Goal: Task Accomplishment & Management: Manage account settings

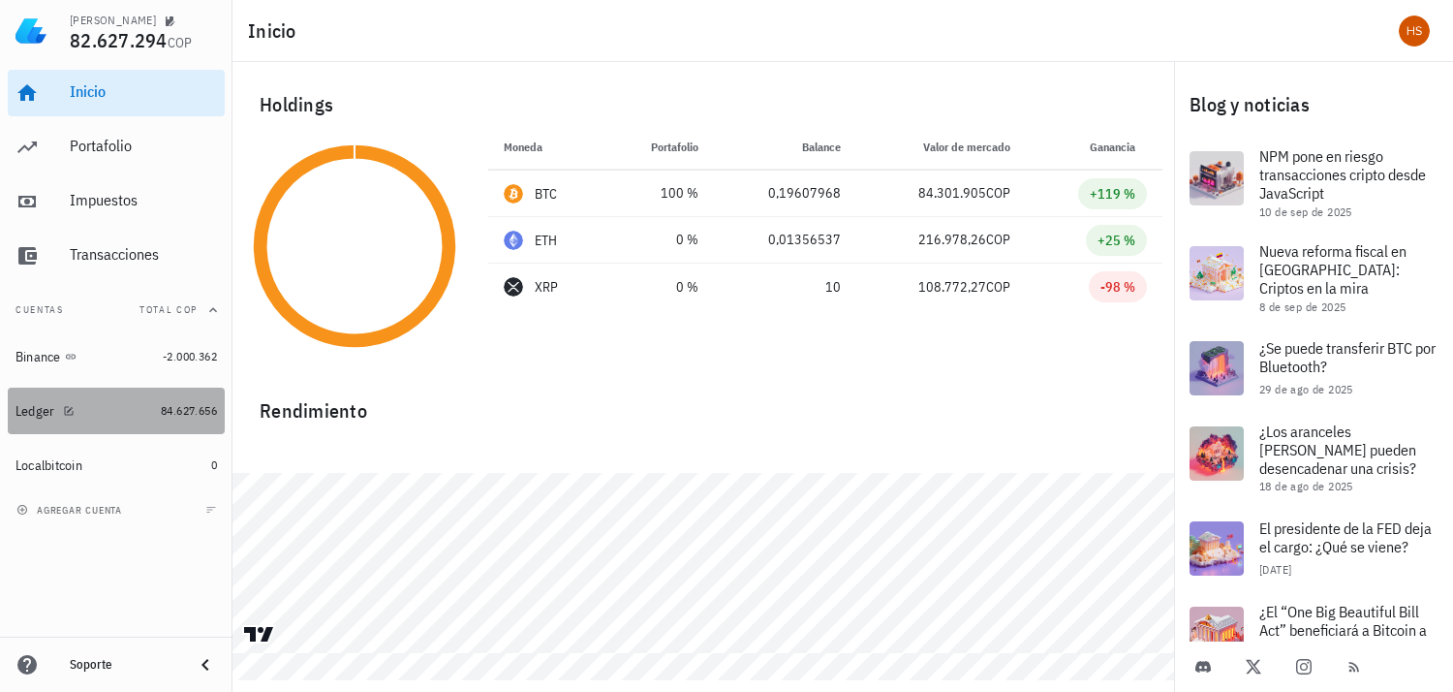
click at [55, 402] on div at bounding box center [64, 410] width 19 height 16
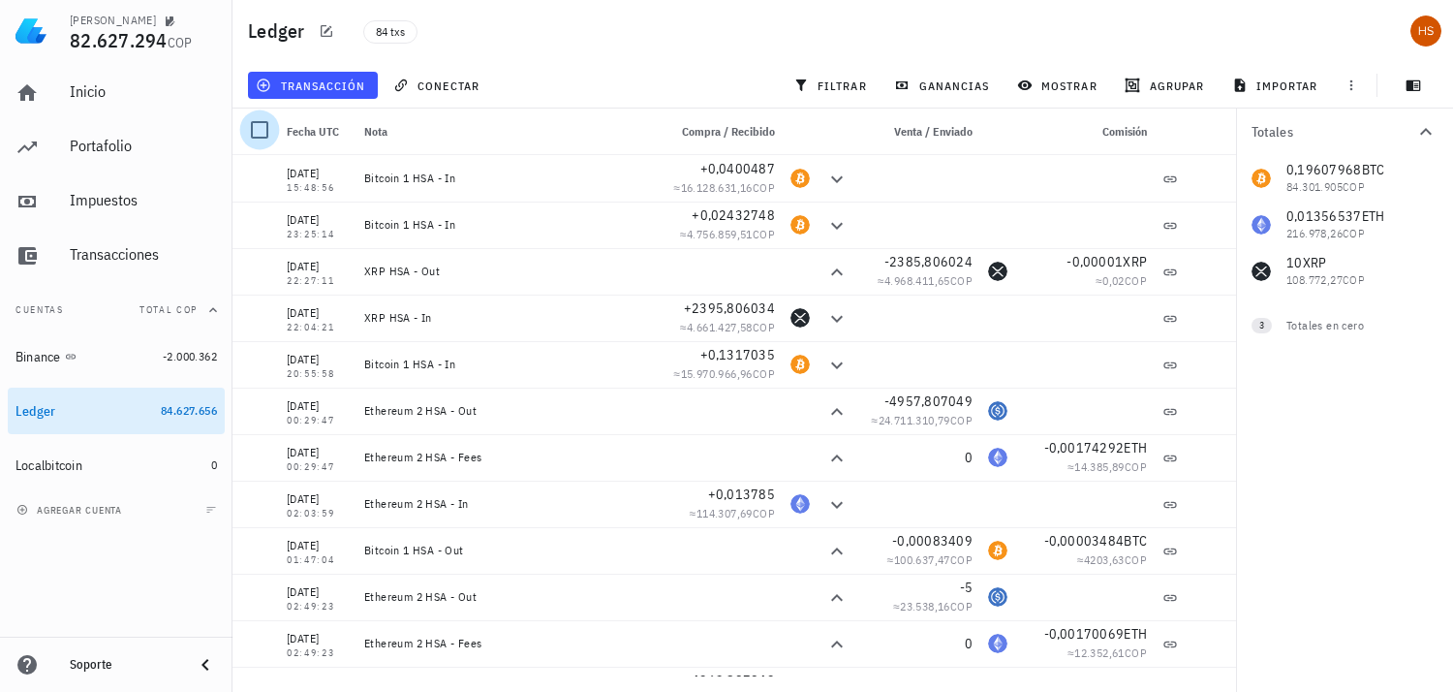
click at [265, 124] on div at bounding box center [259, 129] width 33 height 33
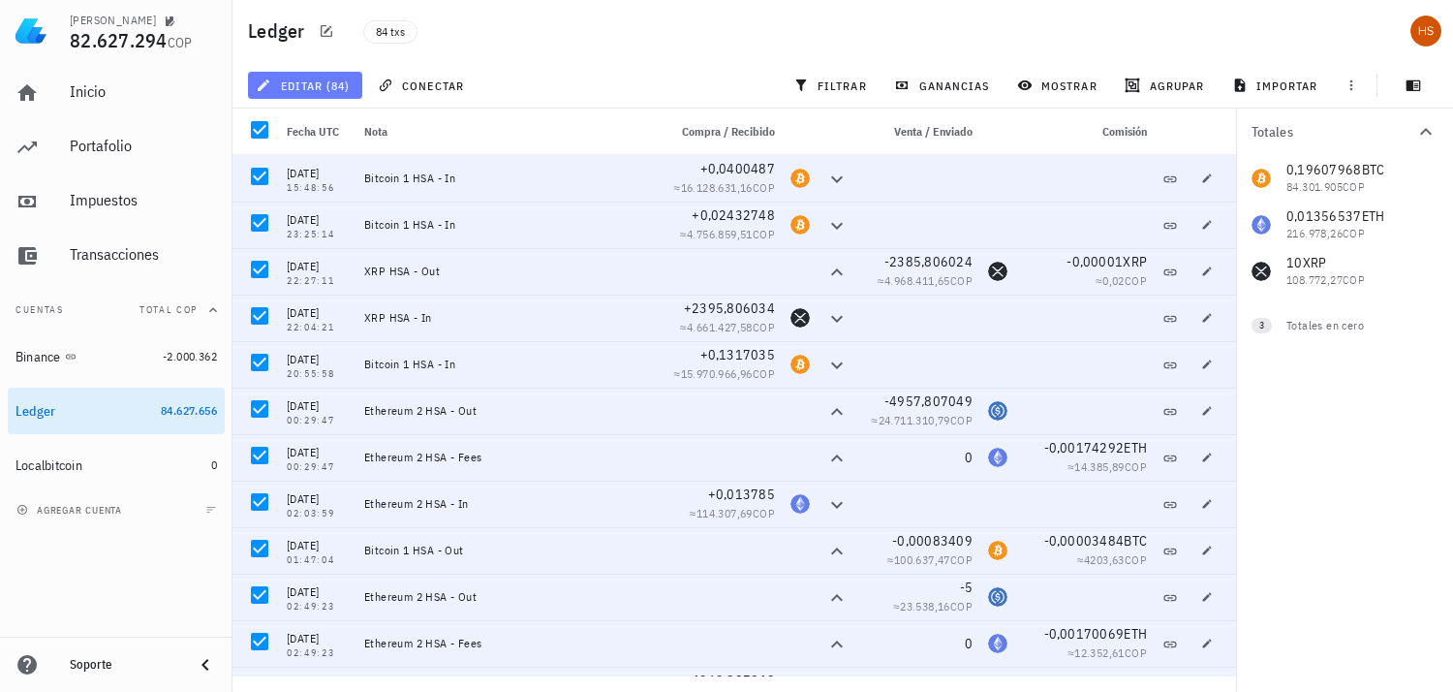
click at [335, 84] on span "editar (84)" at bounding box center [305, 86] width 90 height 16
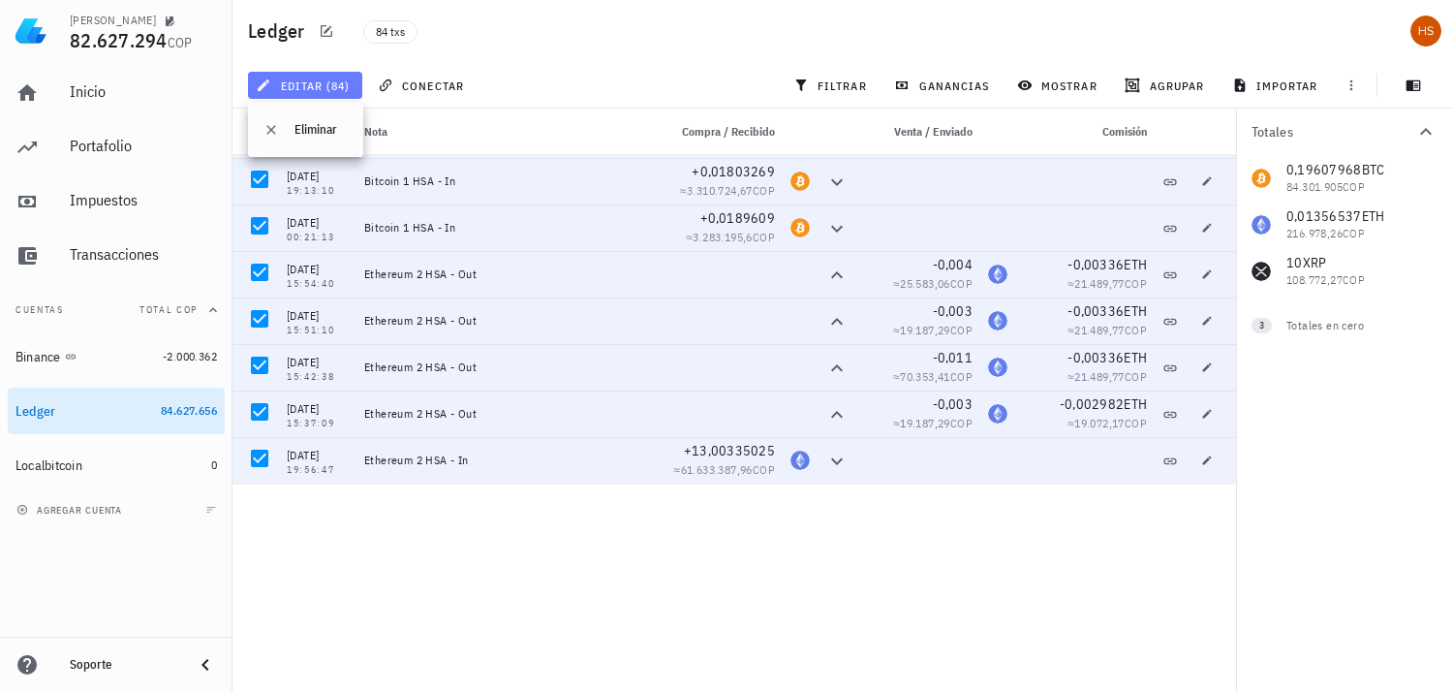
scroll to position [1985, 0]
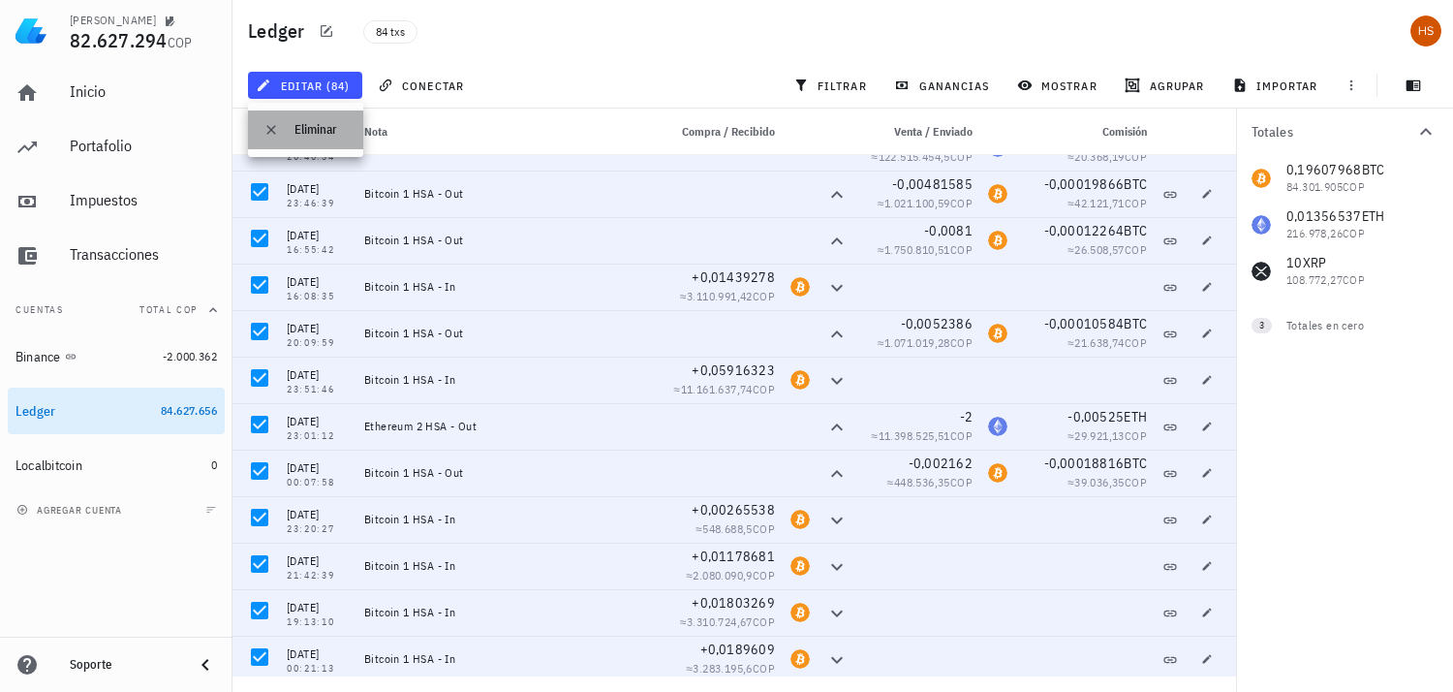
click at [325, 128] on div "Eliminar" at bounding box center [321, 130] width 53 height 16
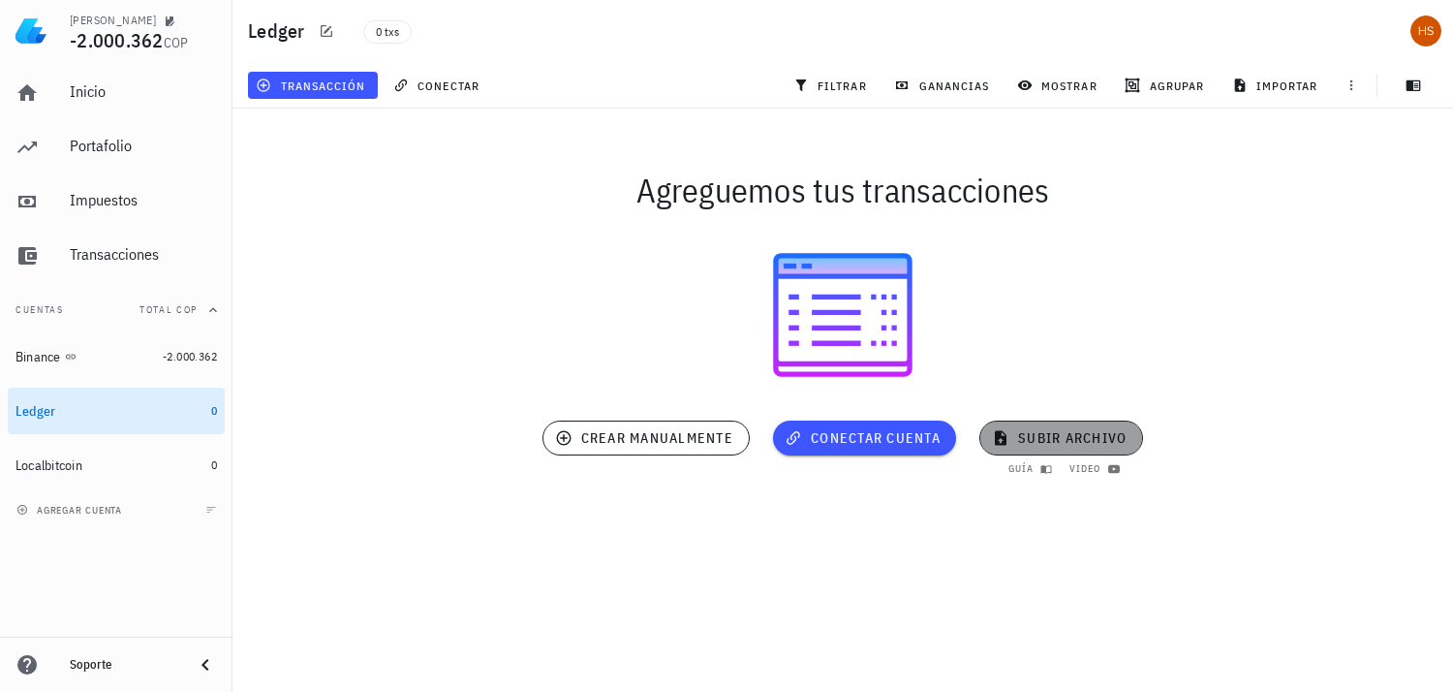
click at [1067, 431] on span "subir archivo" at bounding box center [1061, 437] width 131 height 17
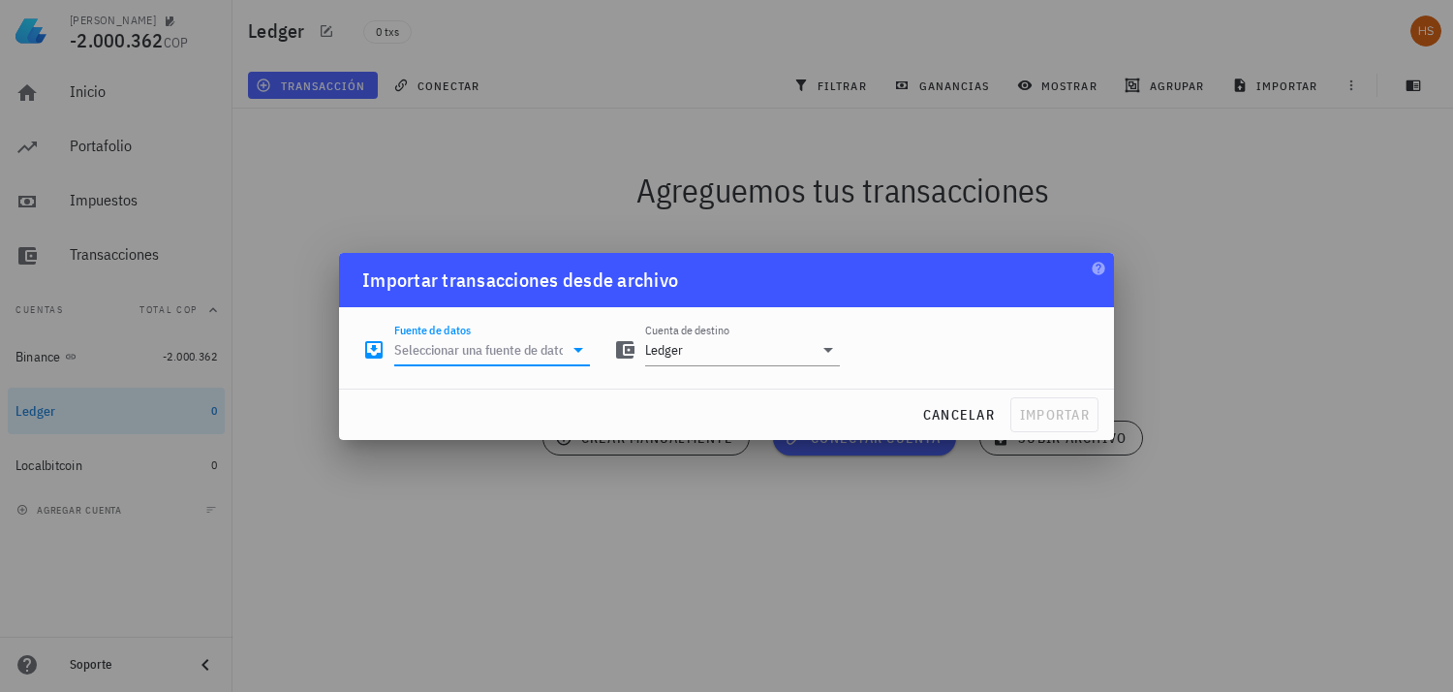
click at [456, 344] on input "Fuente de datos" at bounding box center [478, 349] width 169 height 31
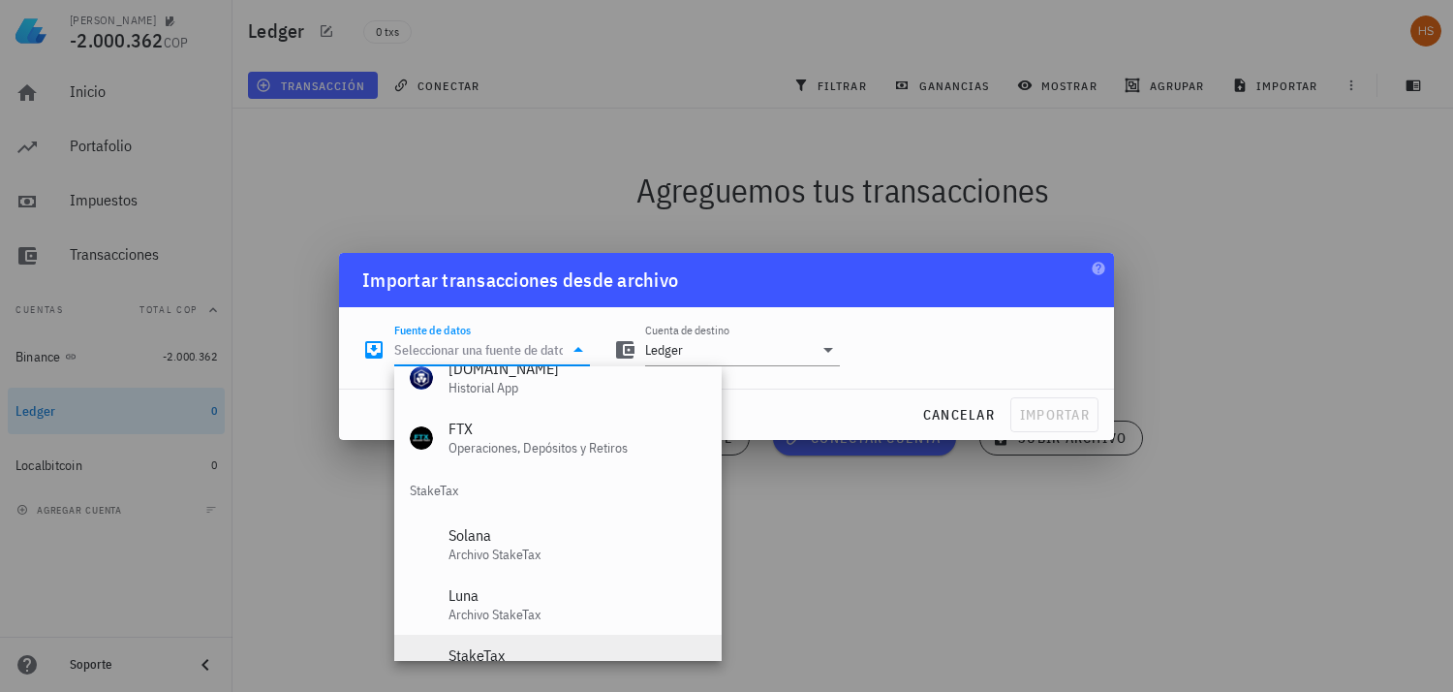
scroll to position [807, 0]
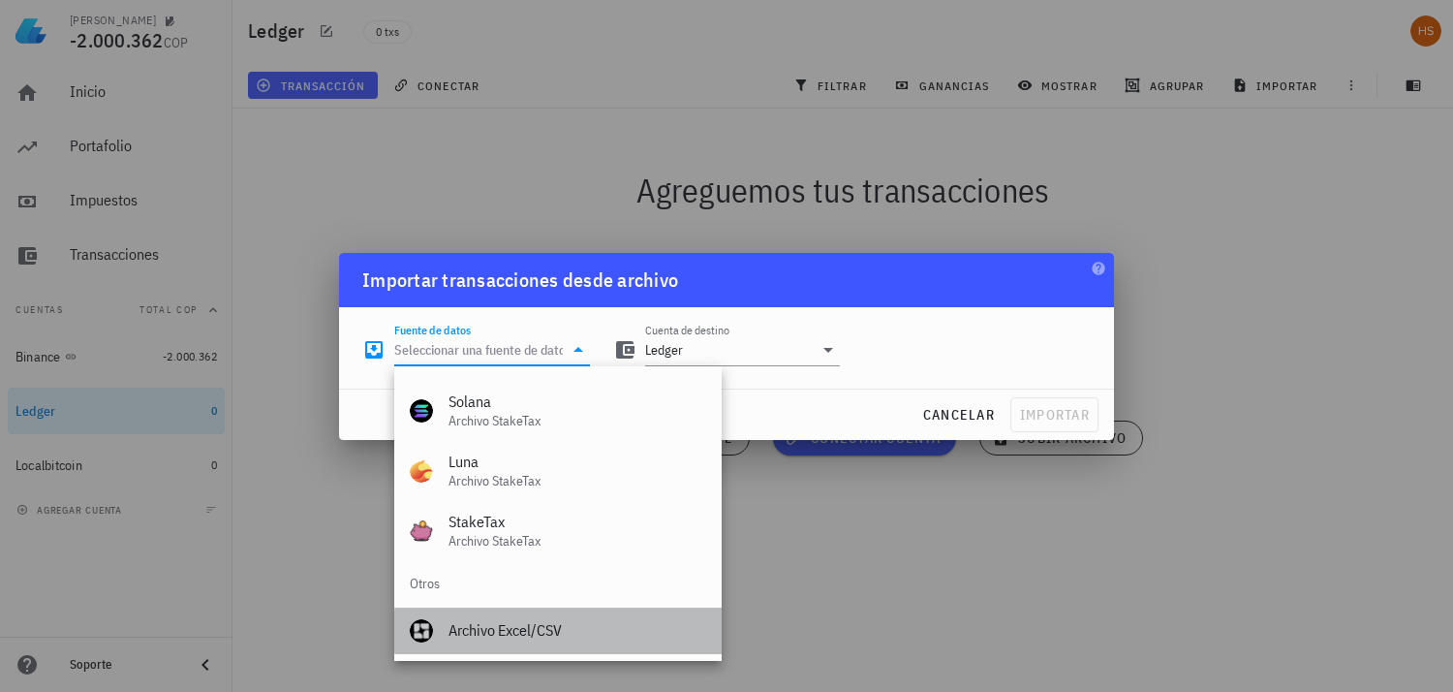
click at [516, 634] on div "Archivo Excel/CSV" at bounding box center [578, 630] width 258 height 18
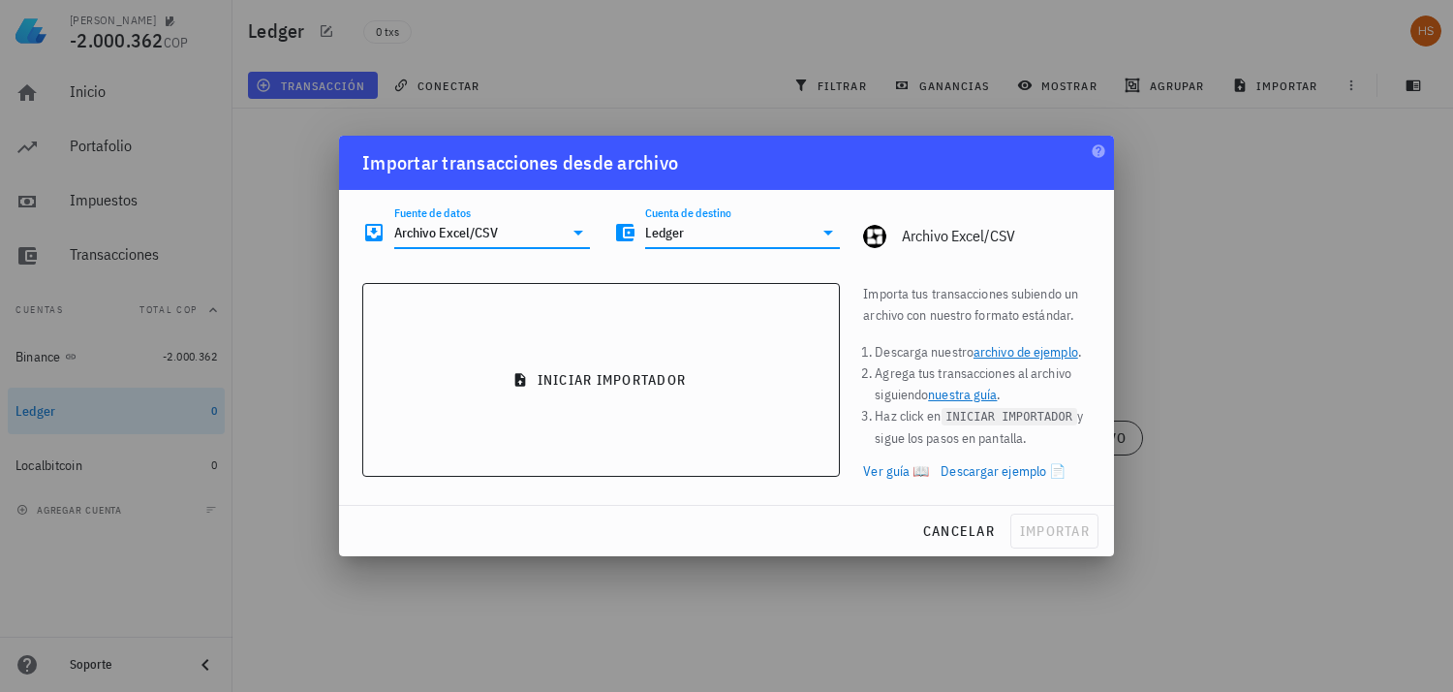
click at [707, 233] on input "Ledger" at bounding box center [729, 232] width 169 height 31
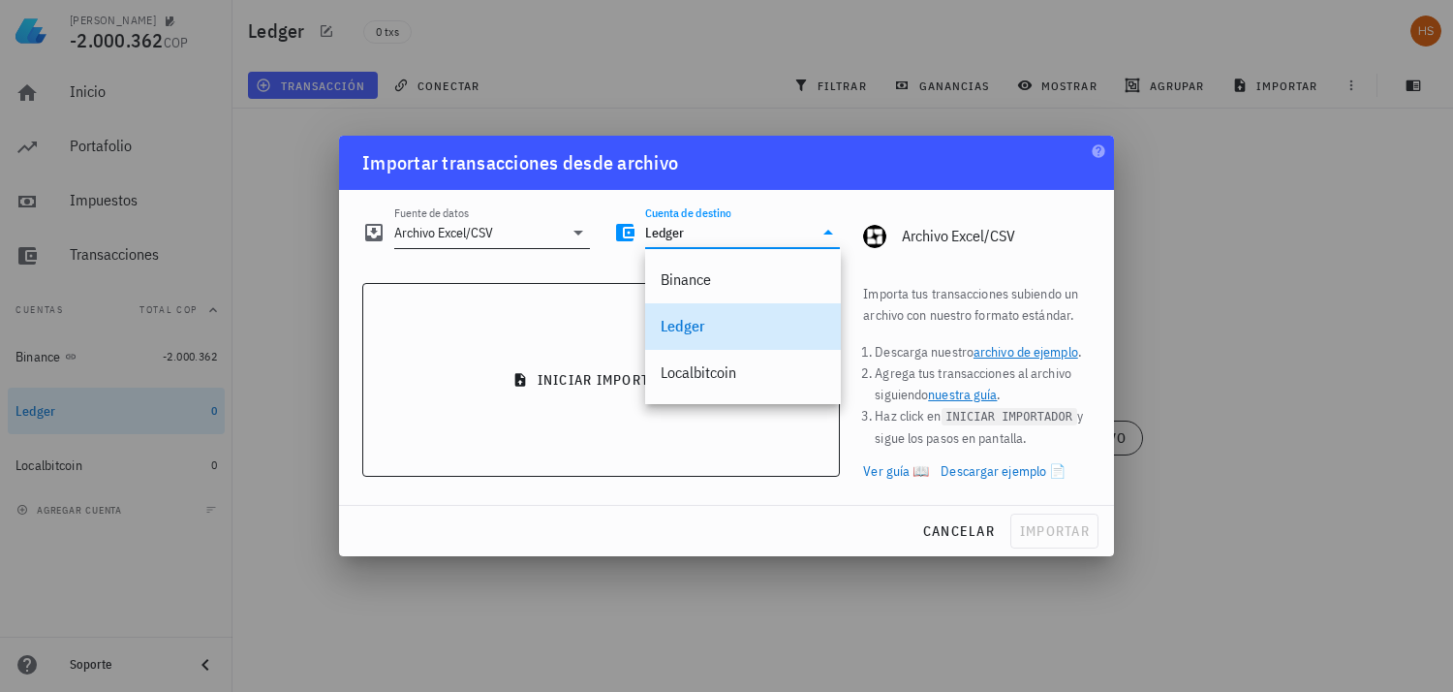
click at [540, 231] on input "Archivo Excel/CSV" at bounding box center [478, 232] width 169 height 31
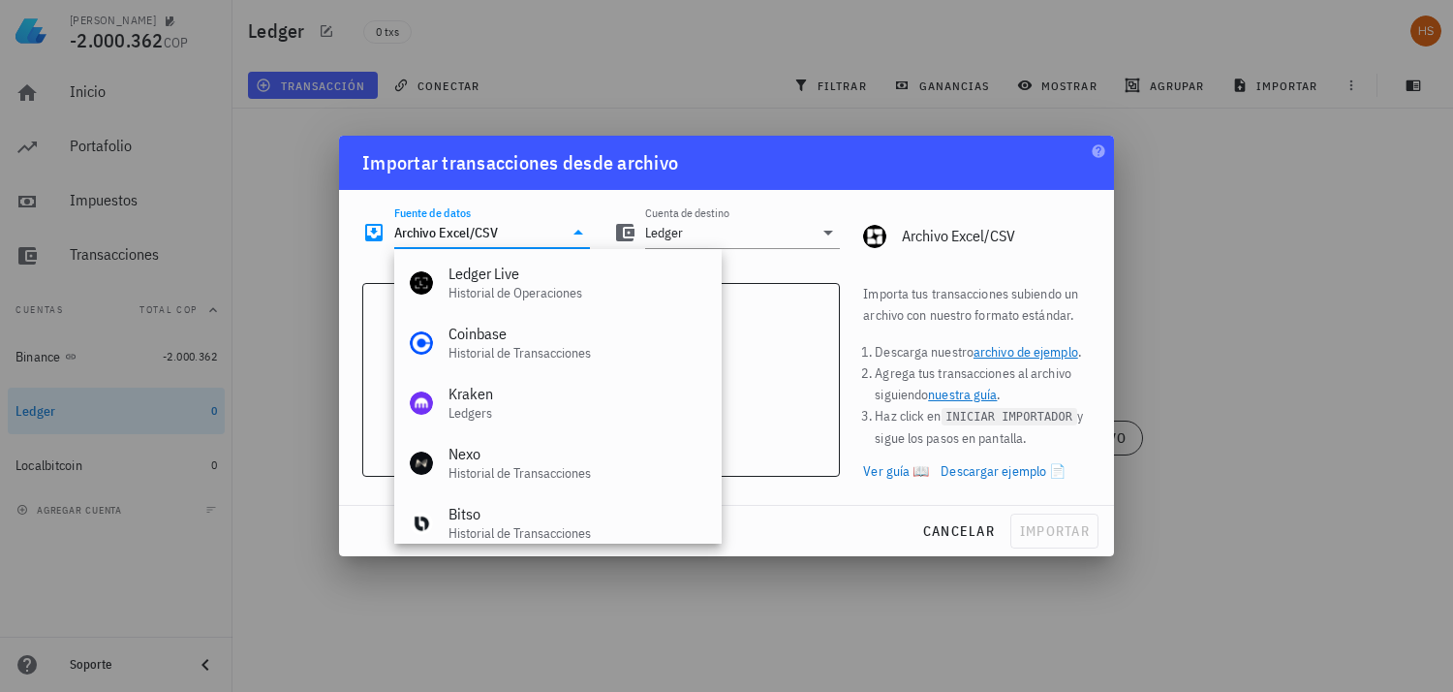
scroll to position [268, 0]
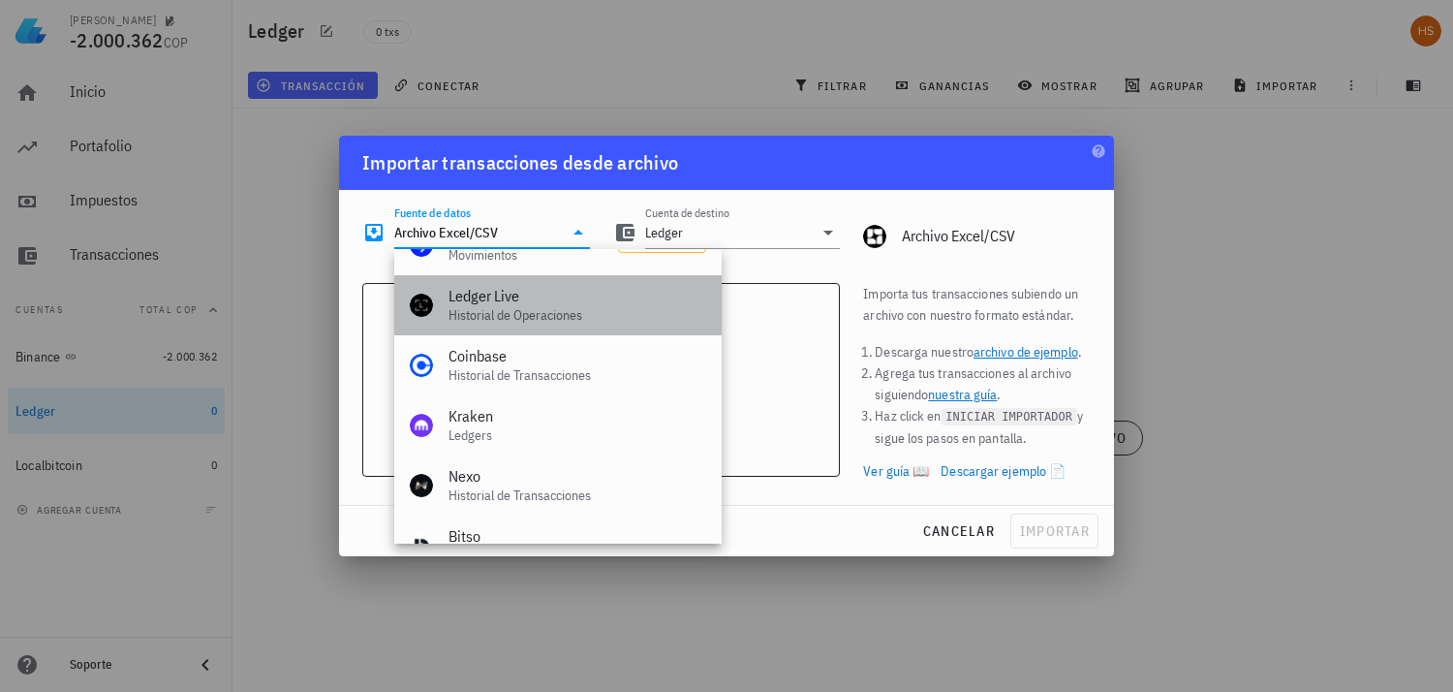
click at [538, 302] on div "Ledger Live" at bounding box center [578, 296] width 258 height 18
type input "Ledger Live"
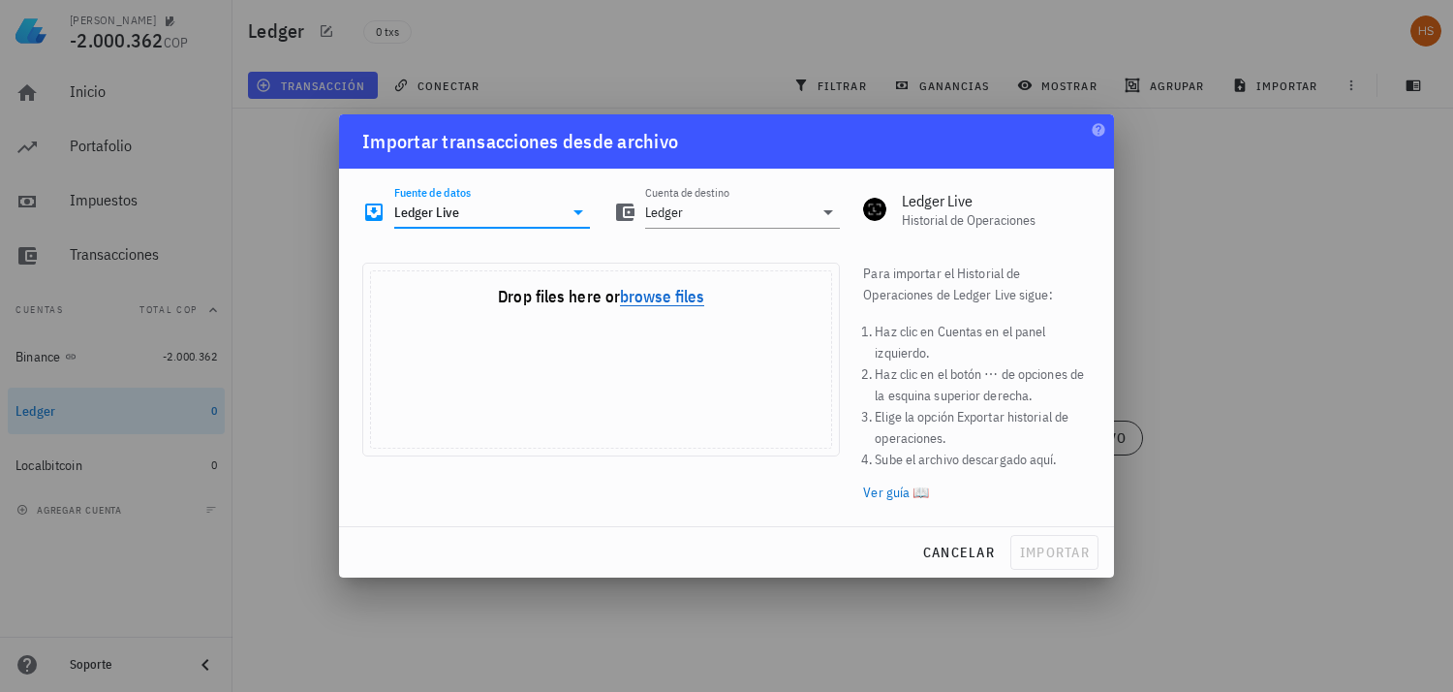
click at [663, 297] on button "browse files" at bounding box center [662, 297] width 84 height 17
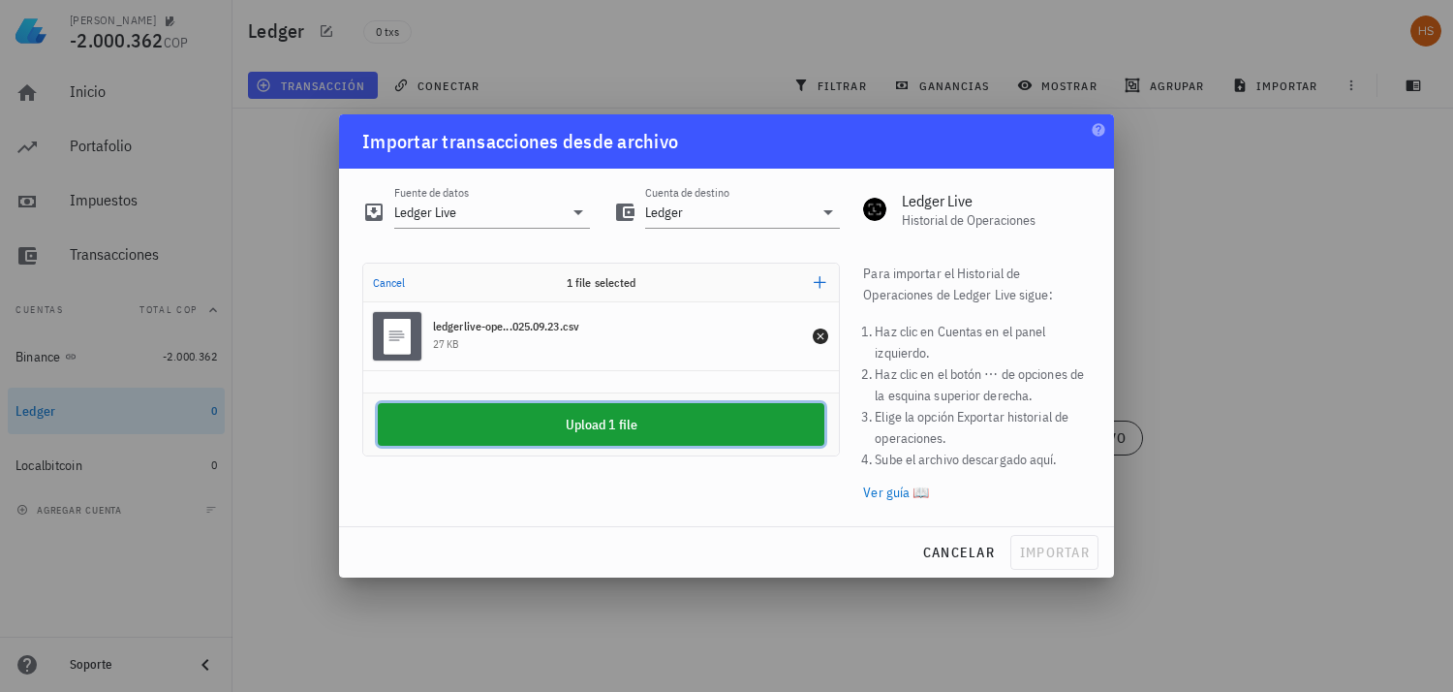
click at [638, 422] on button "Upload 1 file" at bounding box center [601, 424] width 447 height 43
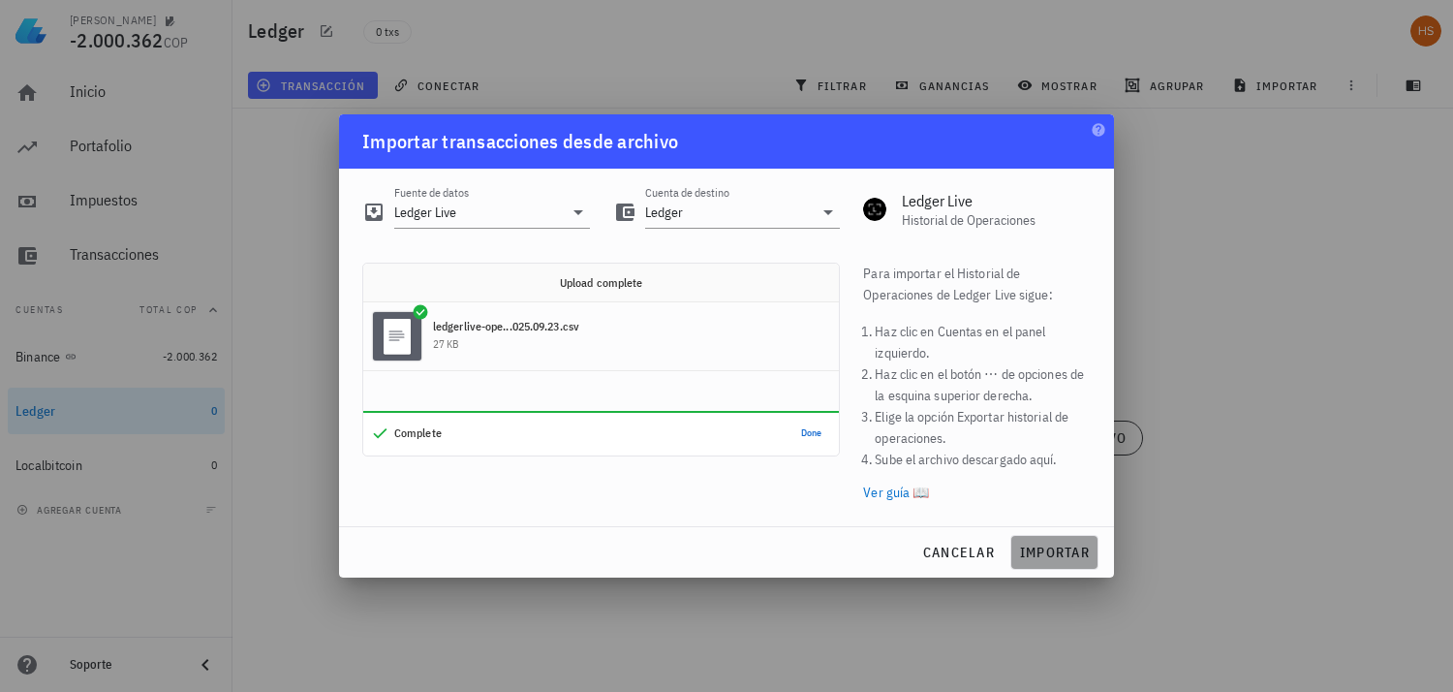
click at [1051, 548] on span "importar" at bounding box center [1054, 552] width 71 height 17
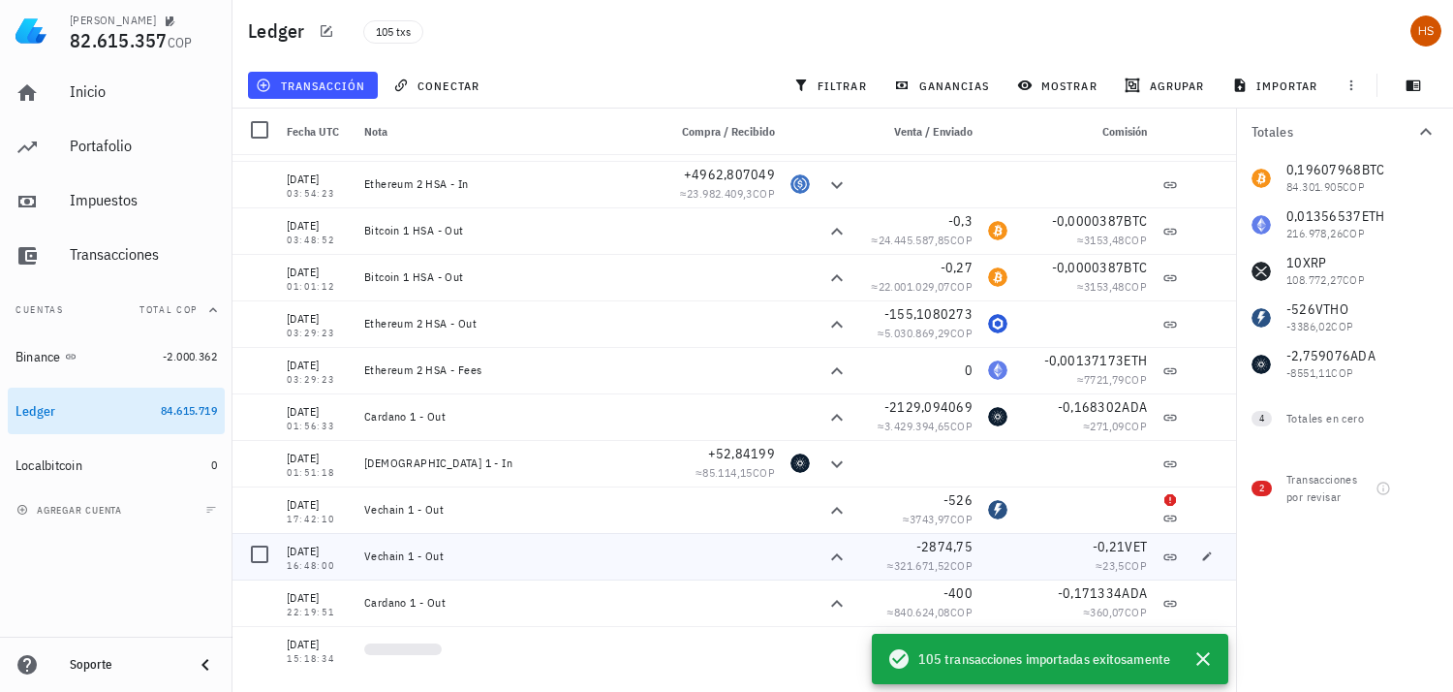
scroll to position [645, 0]
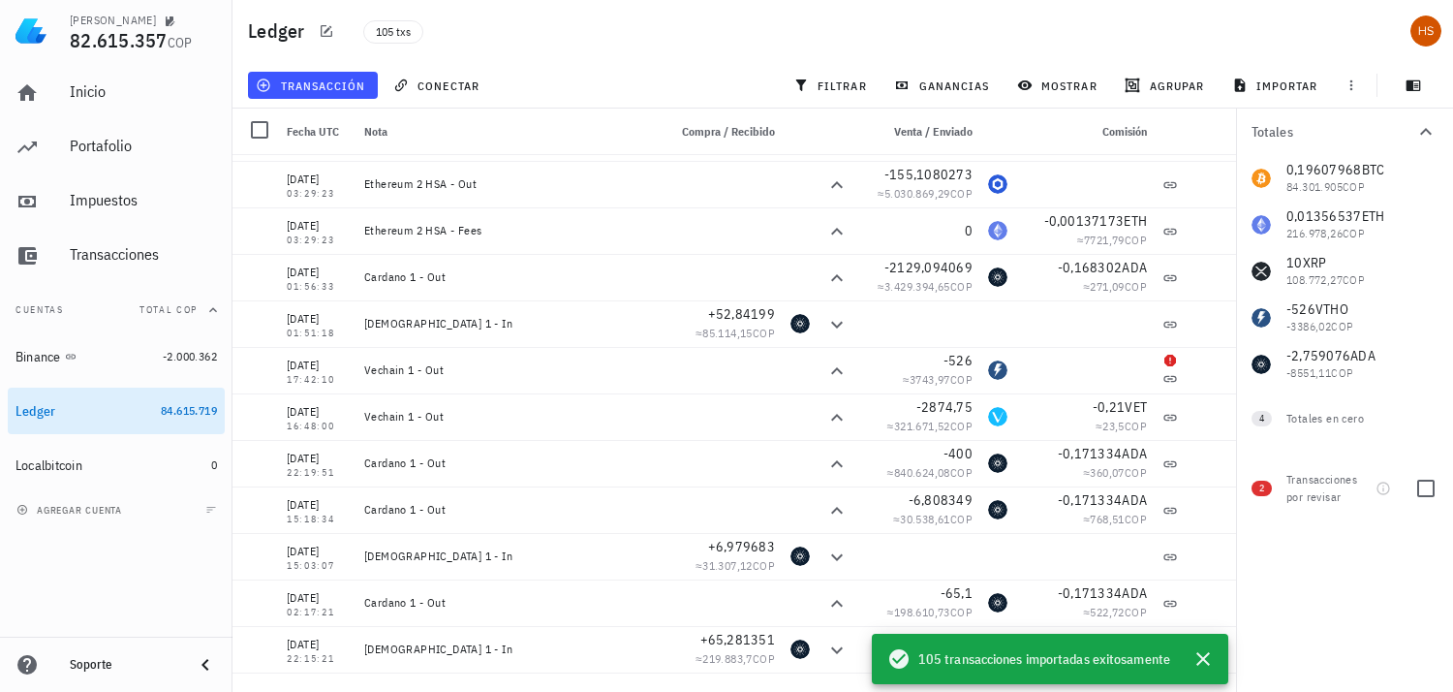
click at [1261, 483] on span "2" at bounding box center [1262, 489] width 5 height 16
click at [1261, 487] on span "2" at bounding box center [1262, 489] width 5 height 16
click at [1324, 483] on div "Transacciones por revisar" at bounding box center [1327, 488] width 81 height 35
click at [1264, 496] on div "2 Transacciones por revisar" at bounding box center [1344, 485] width 217 height 70
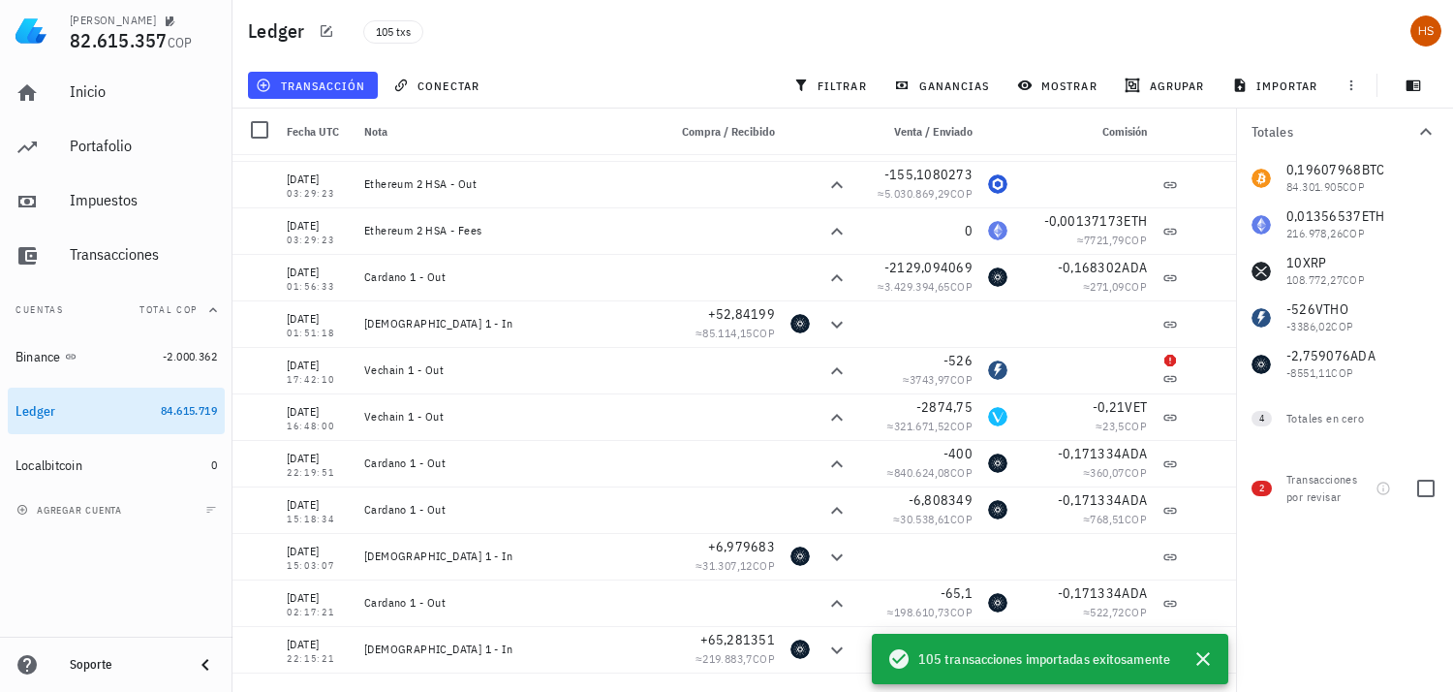
click at [1264, 496] on div "2 Transacciones por revisar" at bounding box center [1344, 485] width 217 height 70
click at [1266, 489] on span "2" at bounding box center [1262, 489] width 20 height 16
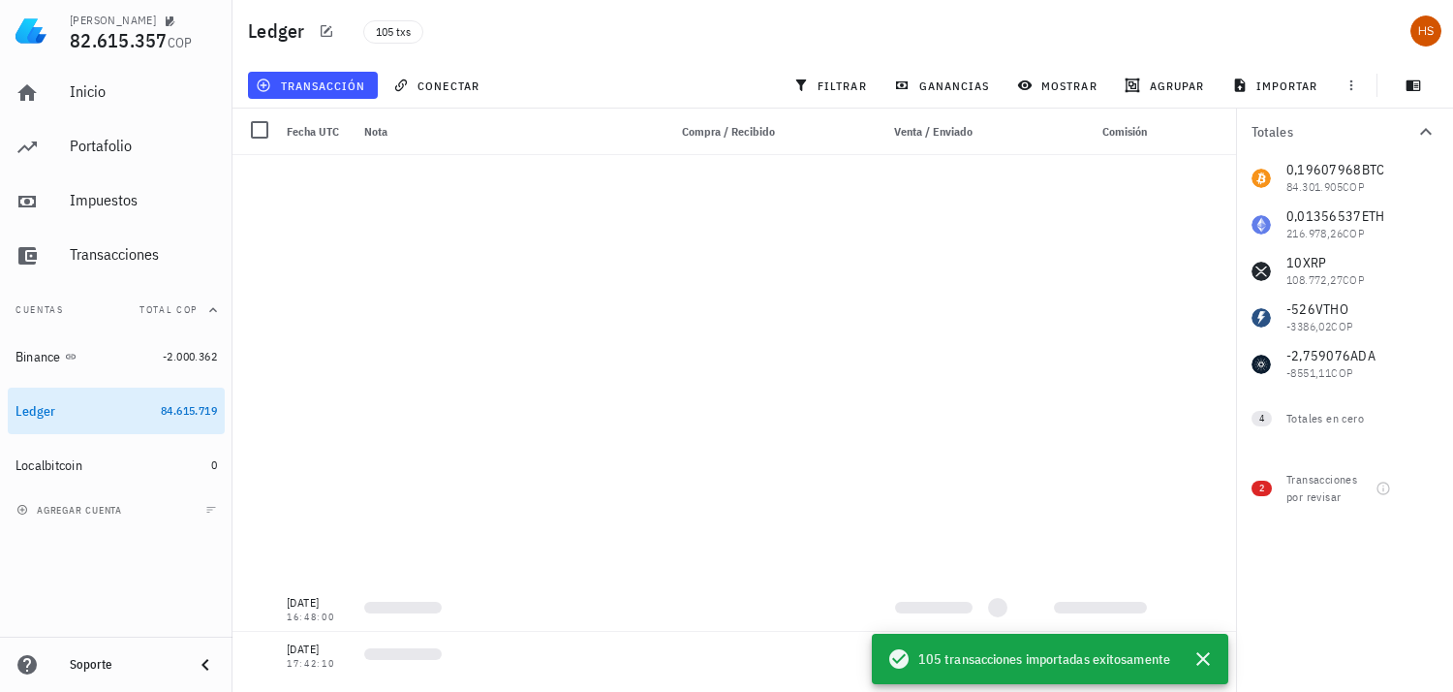
scroll to position [1938, 0]
click at [1386, 487] on icon "button" at bounding box center [1384, 489] width 16 height 16
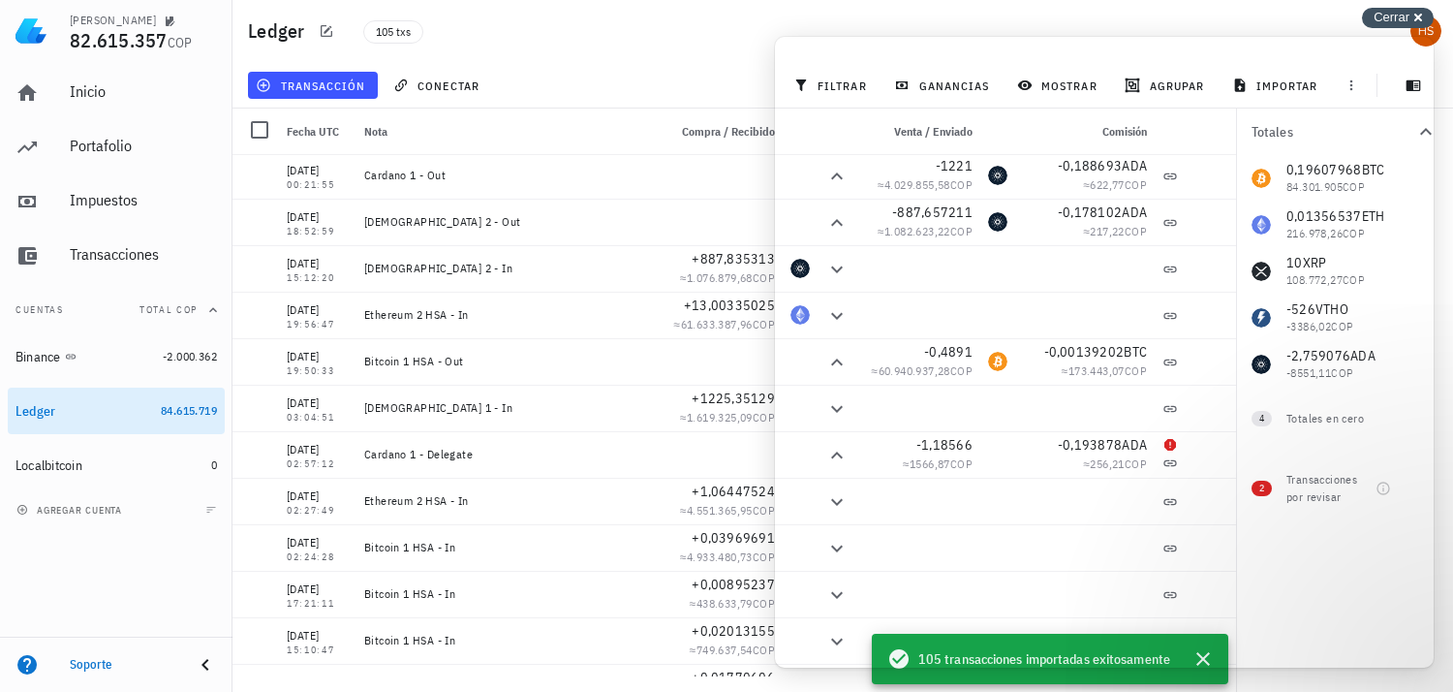
click at [1386, 16] on span "Cerrar" at bounding box center [1392, 17] width 36 height 15
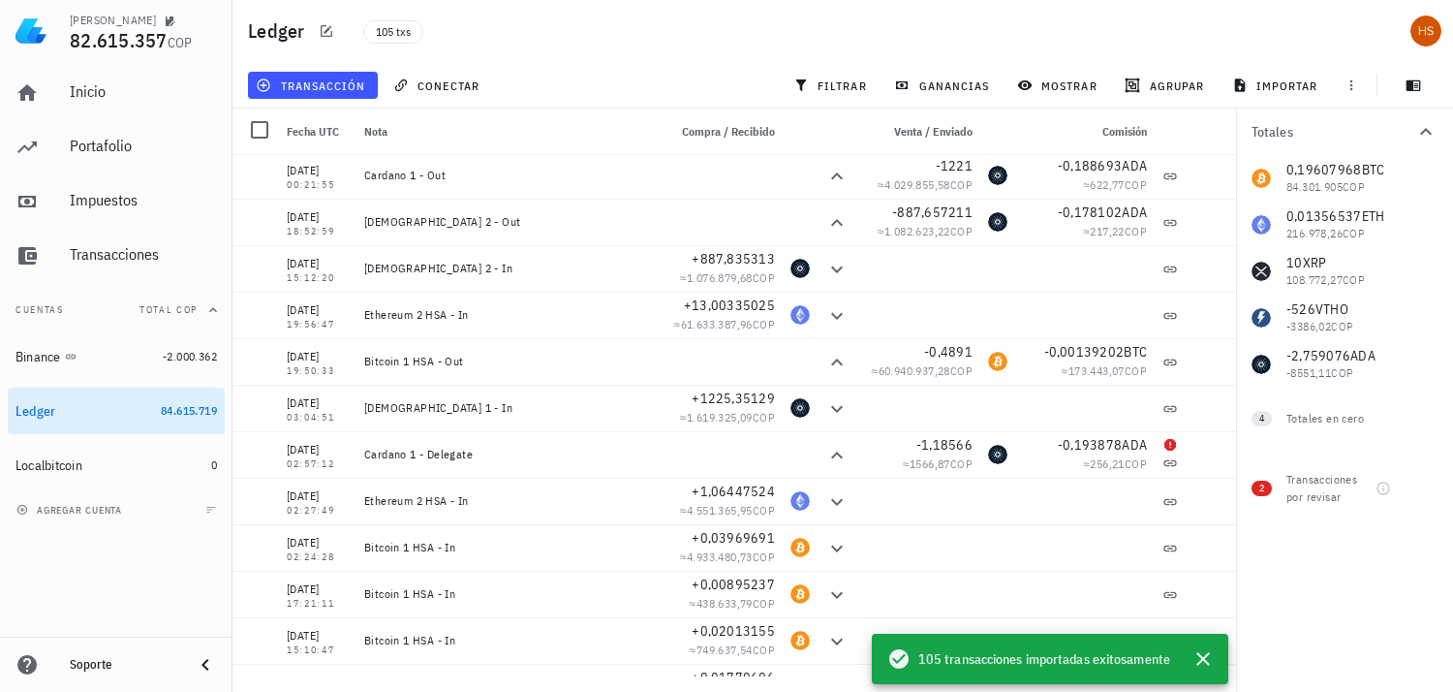
scroll to position [0, 0]
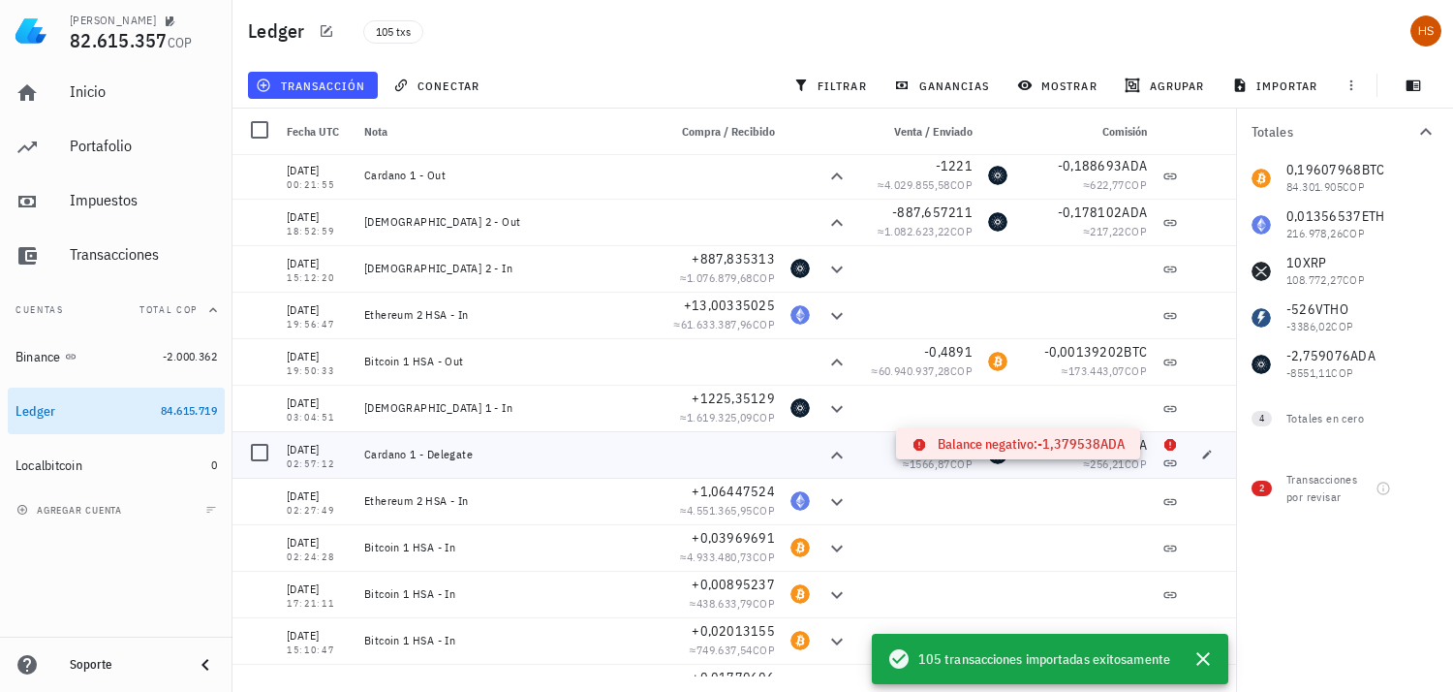
click at [1165, 440] on icon at bounding box center [1171, 445] width 12 height 12
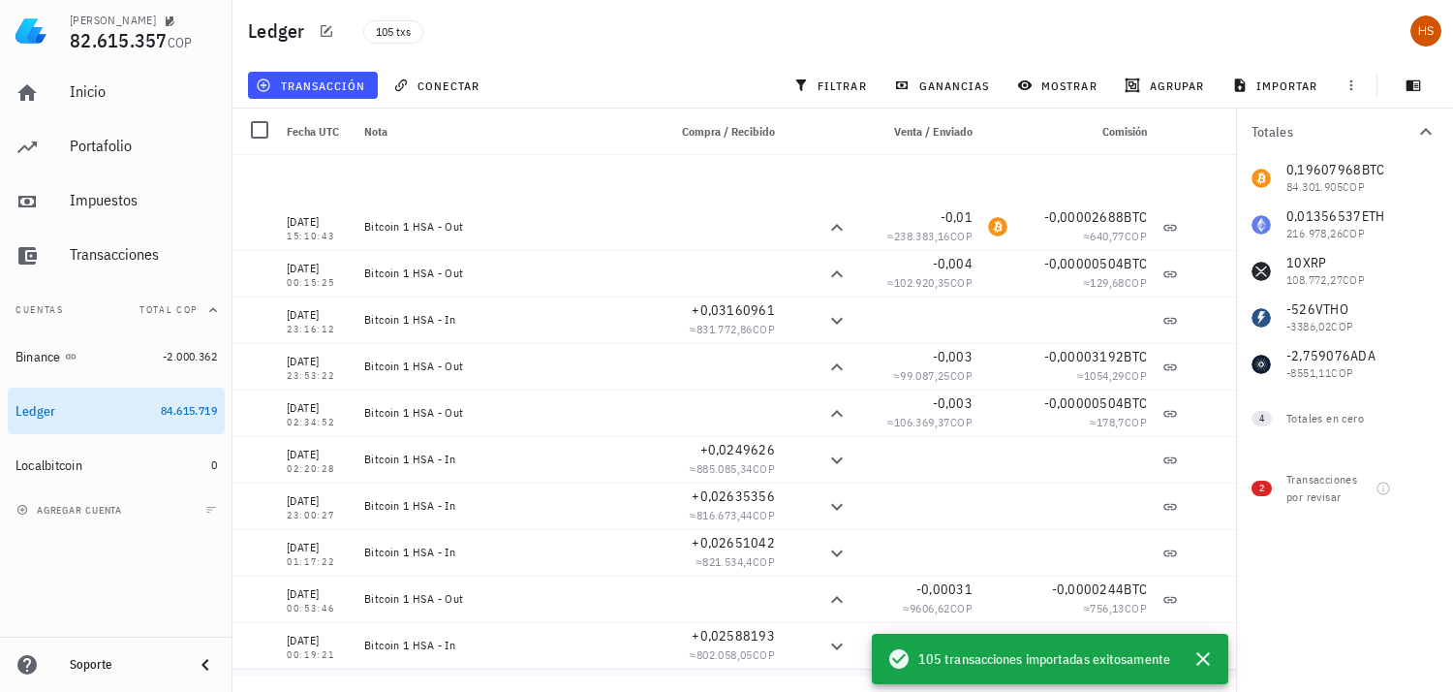
scroll to position [4361, 0]
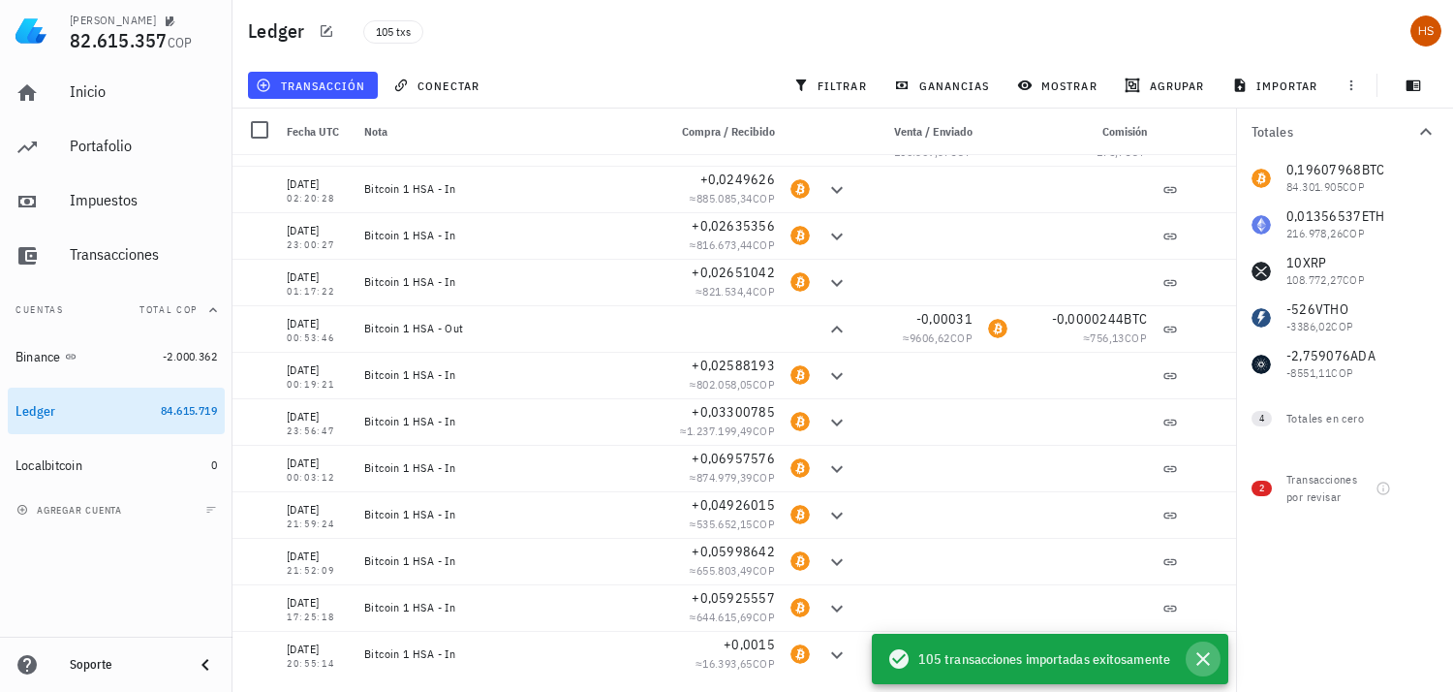
click at [1206, 664] on icon "button" at bounding box center [1203, 658] width 23 height 23
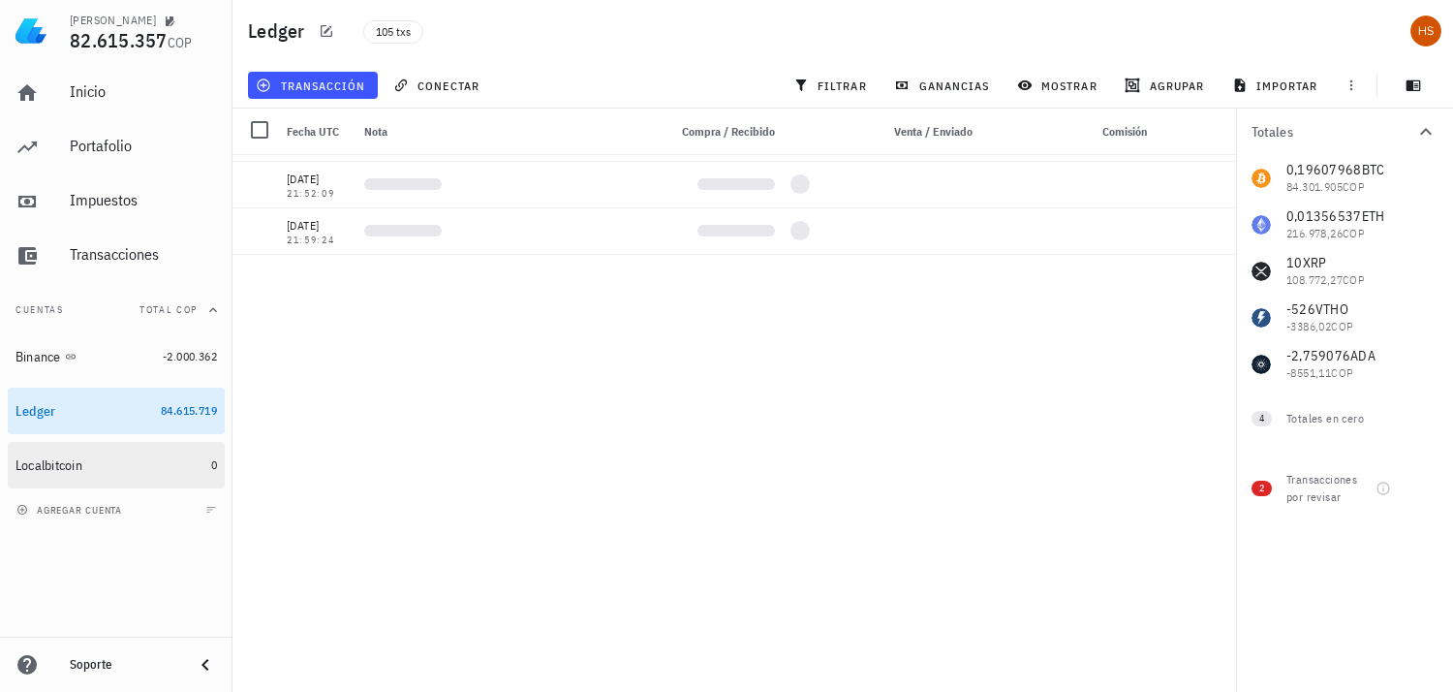
scroll to position [2639, 0]
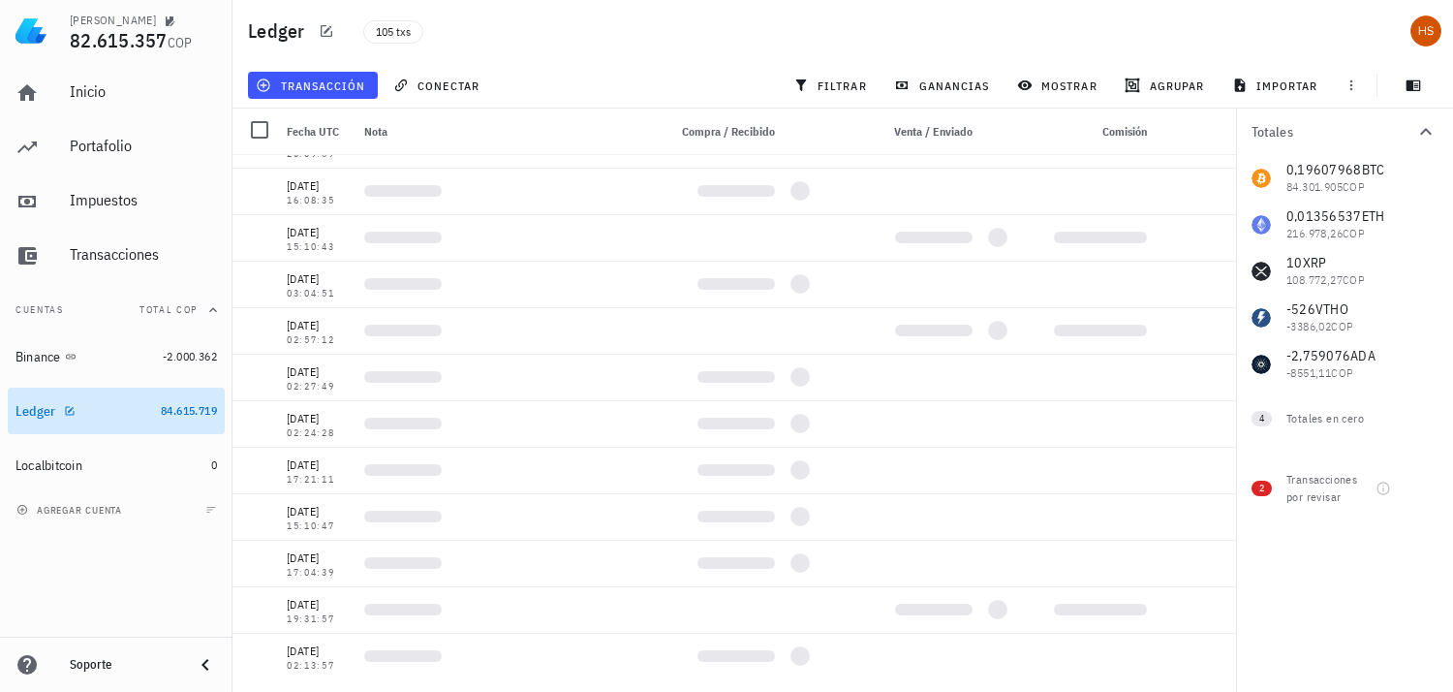
click at [35, 412] on div "Ledger" at bounding box center [36, 411] width 41 height 16
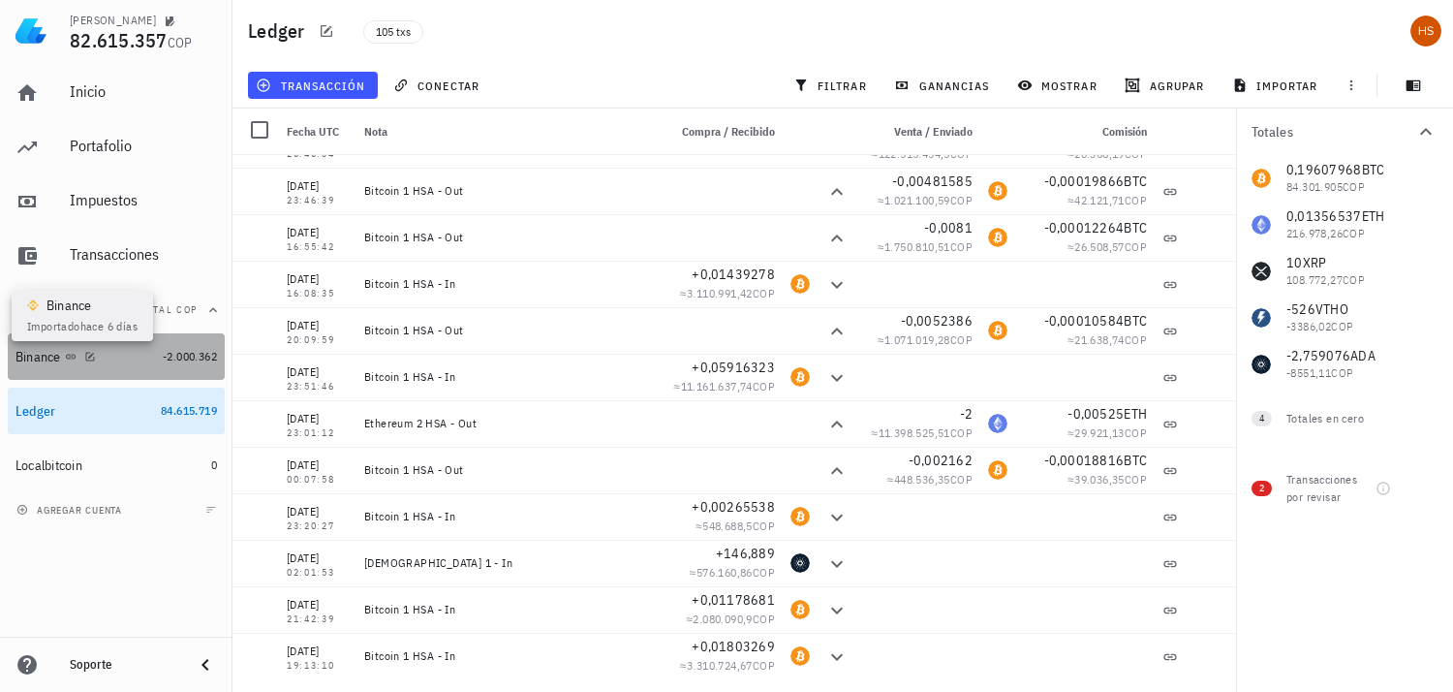
click at [65, 360] on icon at bounding box center [71, 357] width 12 height 12
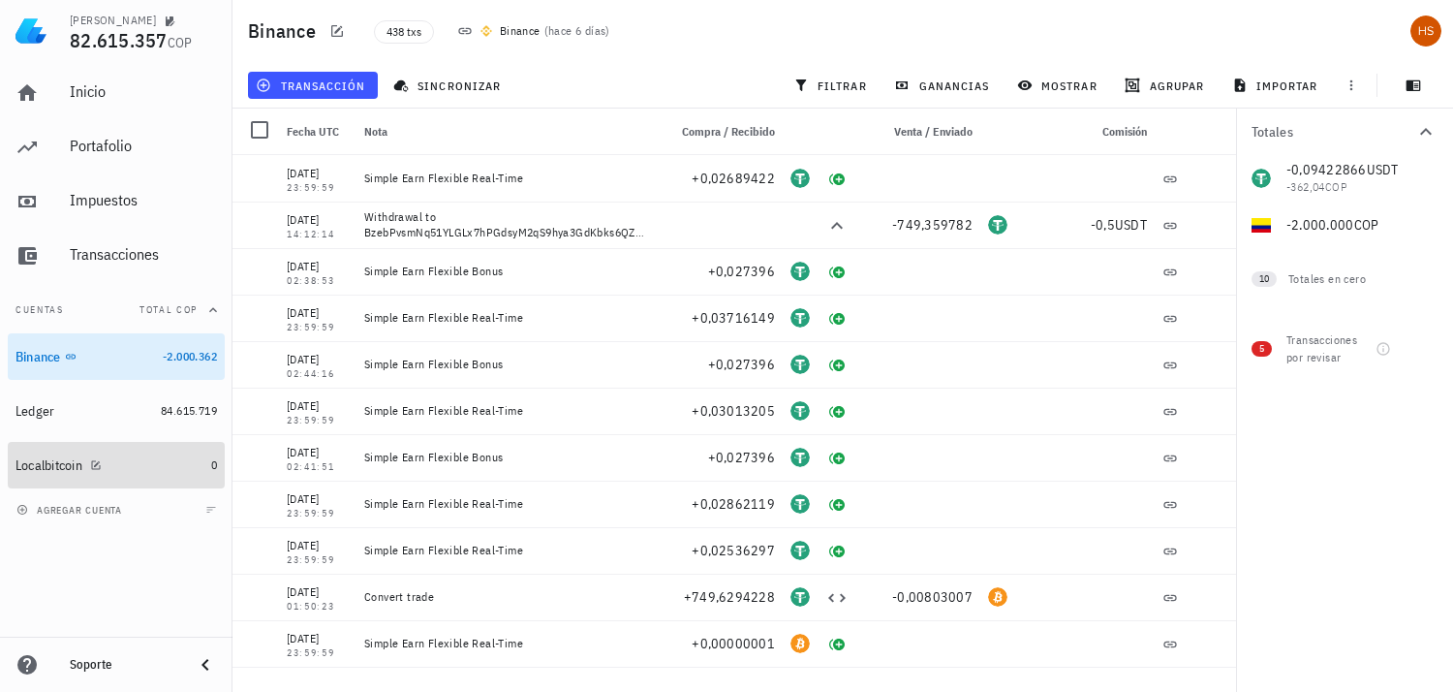
click at [53, 465] on div "Localbitcoin" at bounding box center [49, 465] width 67 height 16
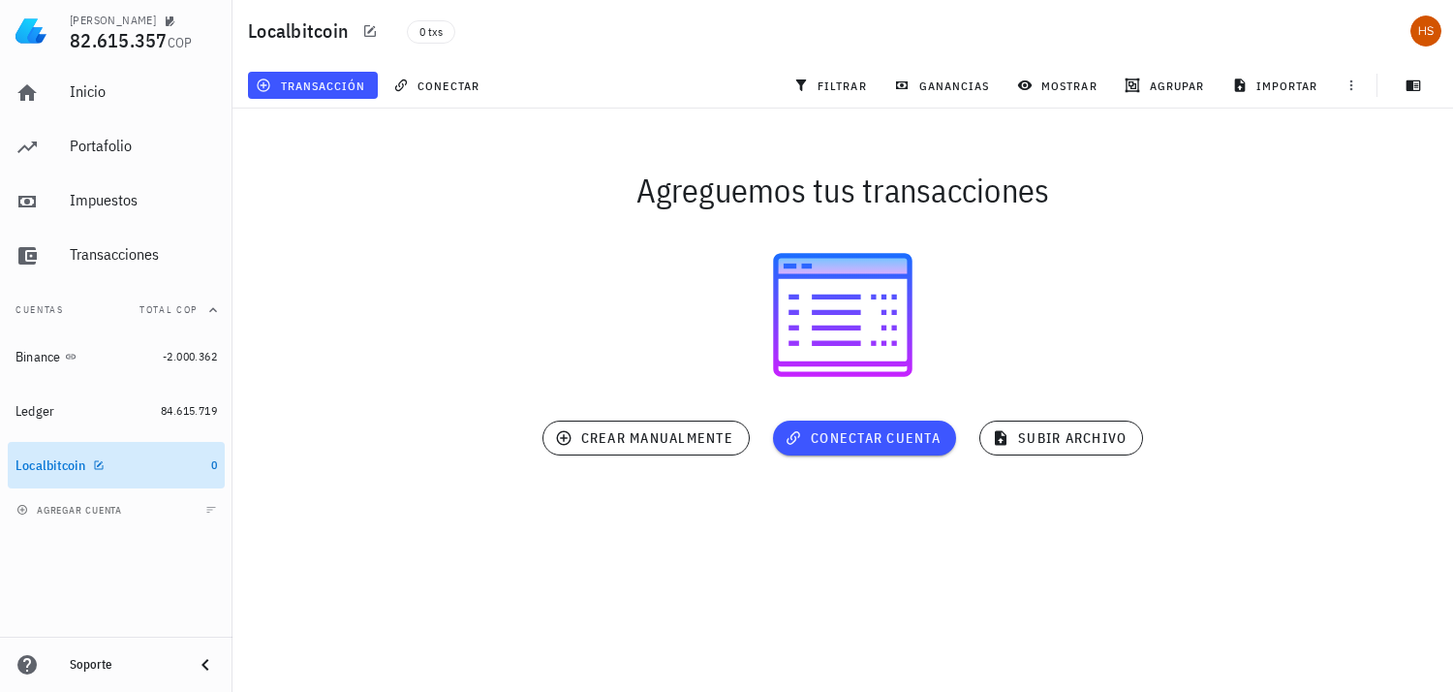
click at [53, 465] on div "Localbitcoin" at bounding box center [51, 465] width 70 height 16
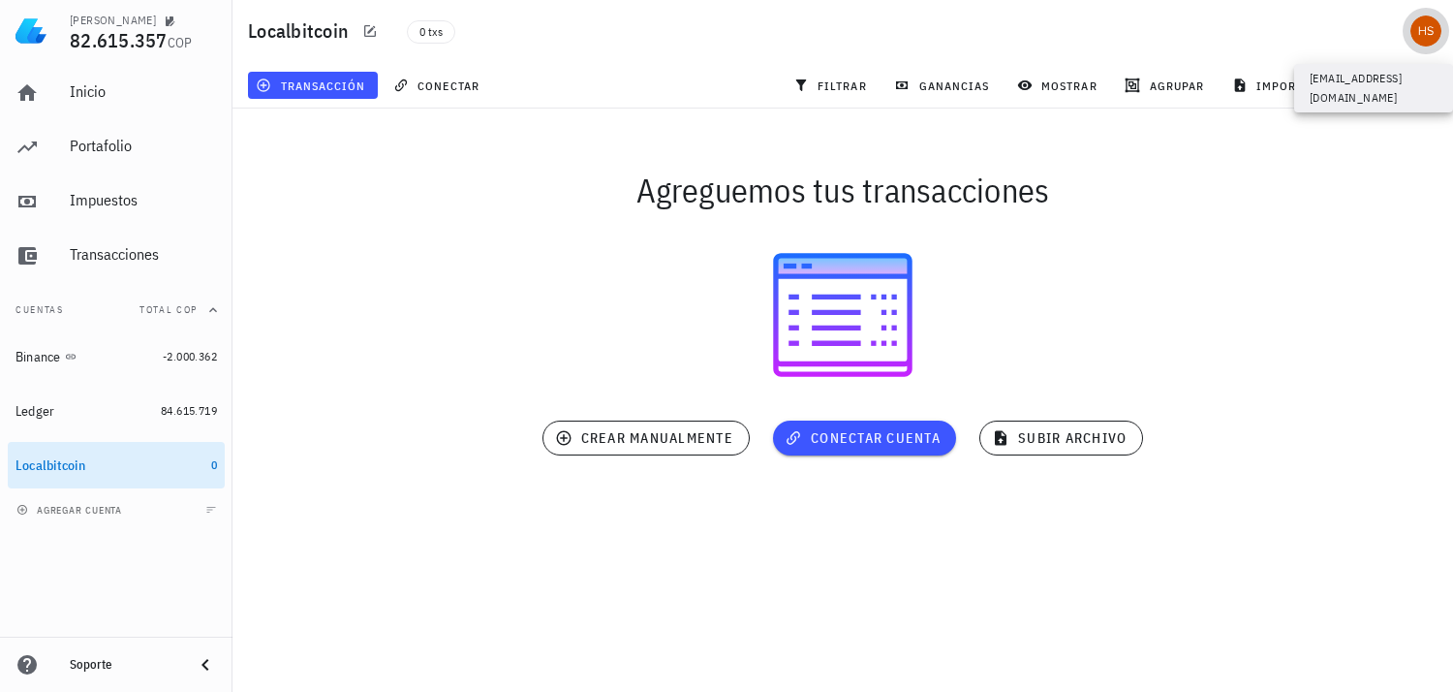
click at [1431, 40] on div "avatar" at bounding box center [1426, 31] width 31 height 31
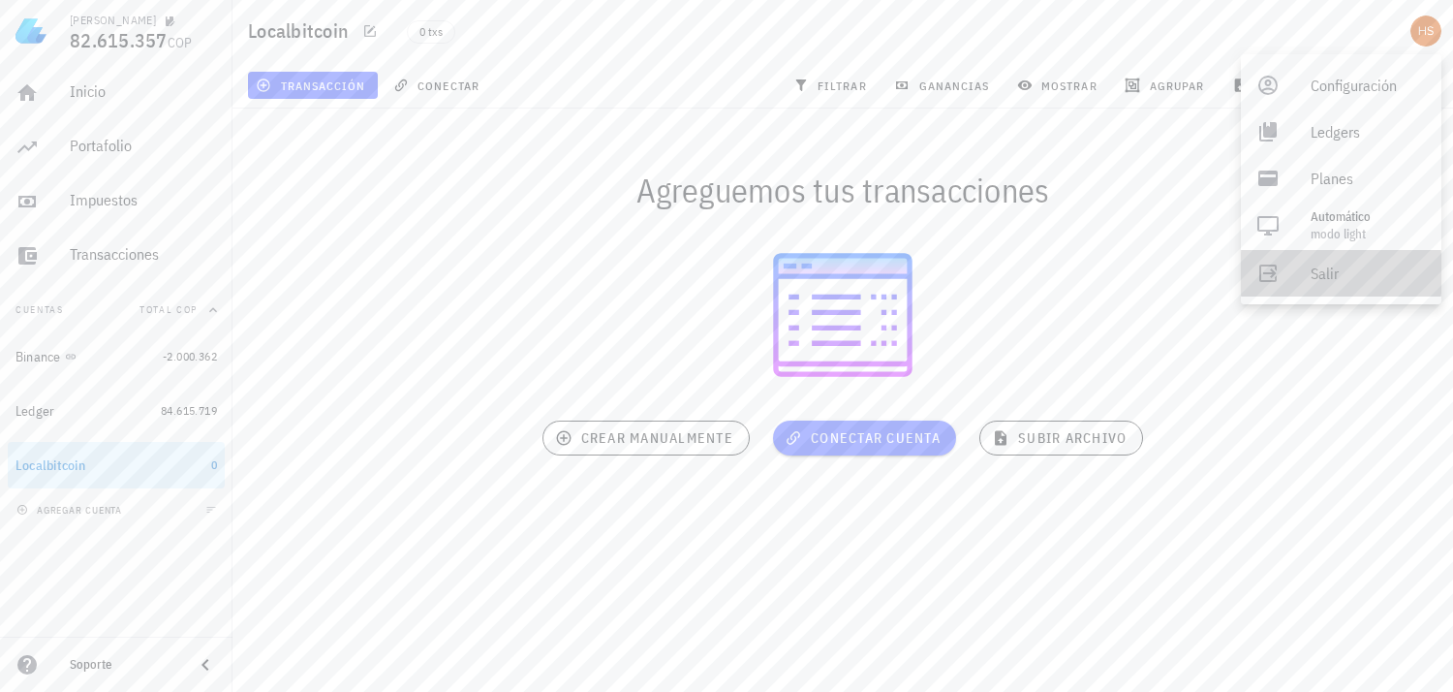
click at [1338, 271] on div "Salir" at bounding box center [1368, 273] width 115 height 39
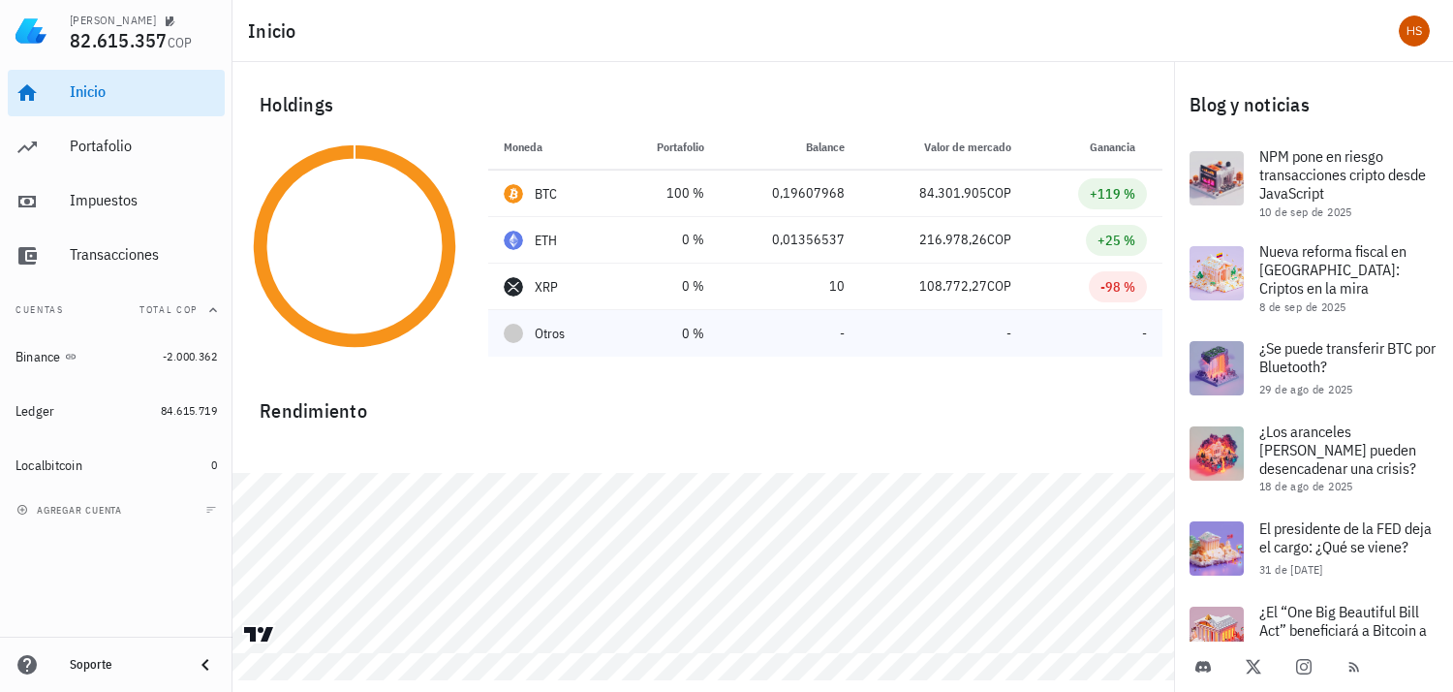
click at [525, 335] on div "Otros" at bounding box center [551, 334] width 94 height 20
click at [1415, 31] on div "avatar" at bounding box center [1414, 31] width 31 height 31
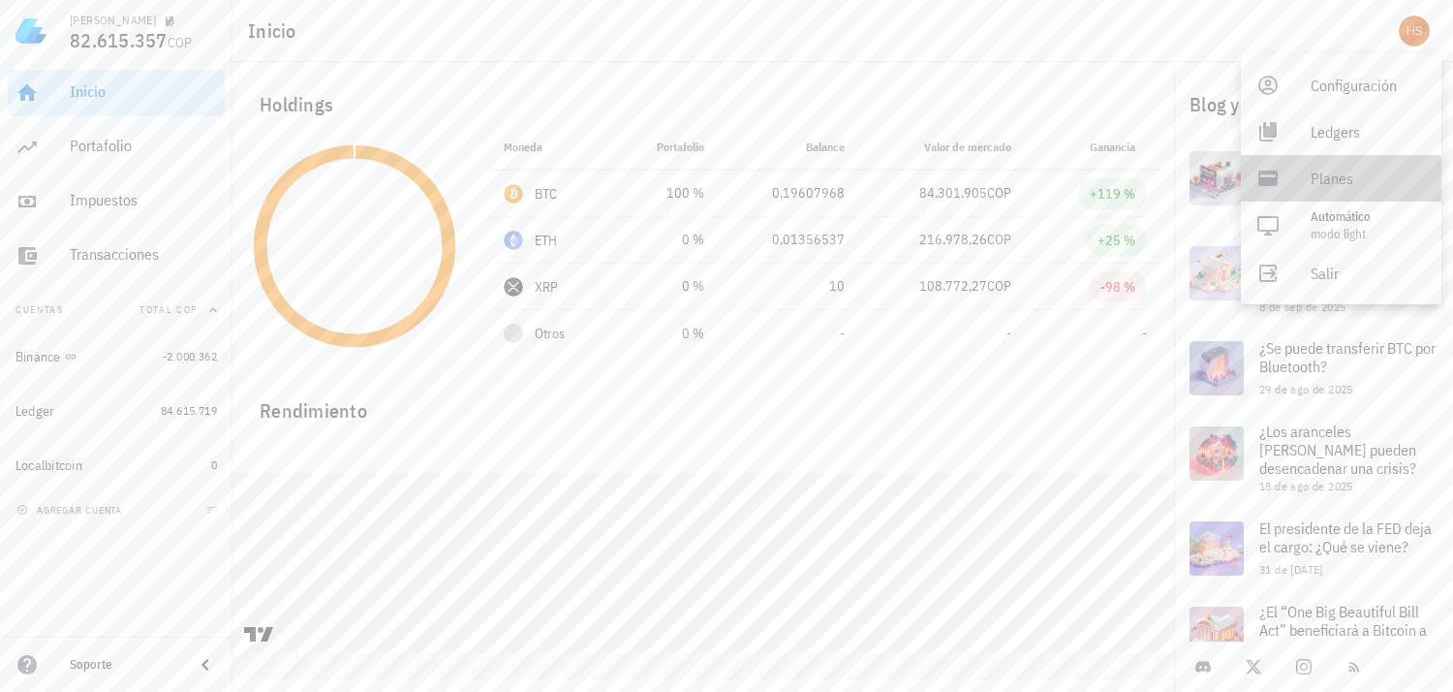
click at [1321, 174] on div "Planes" at bounding box center [1368, 178] width 115 height 39
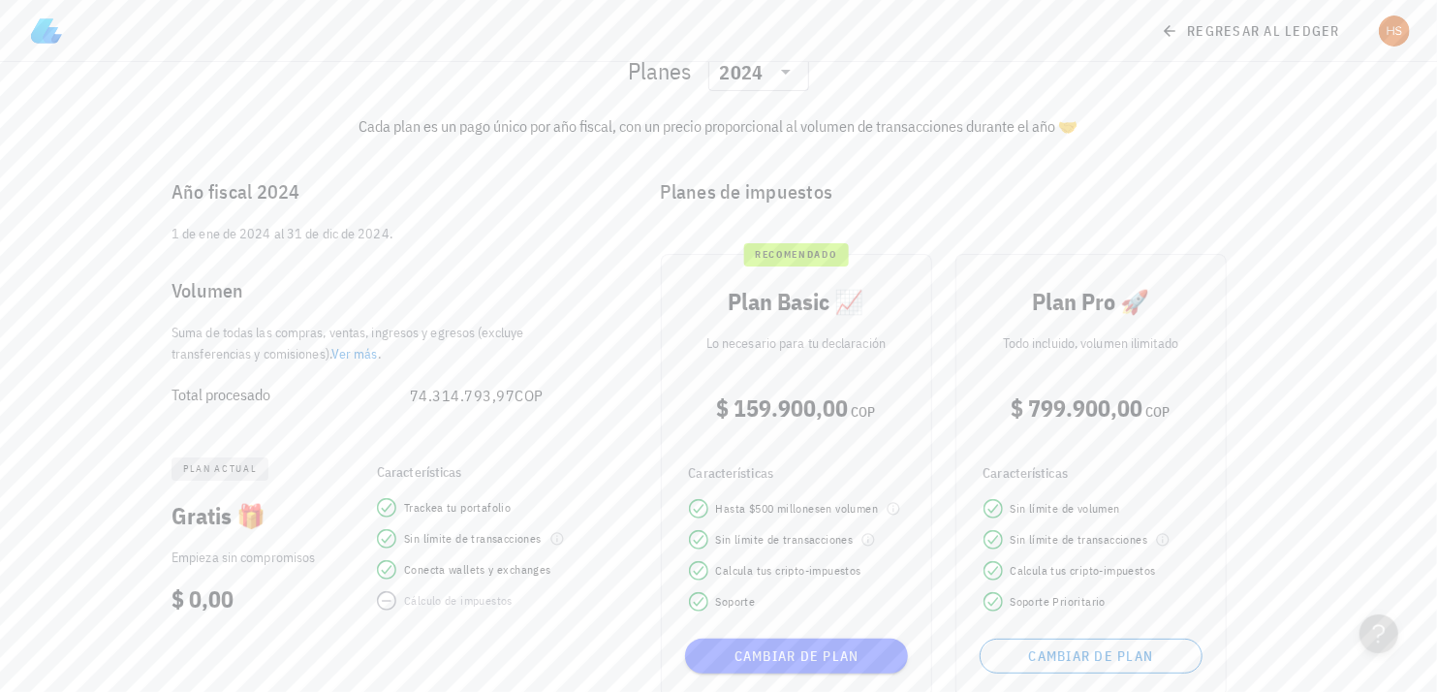
scroll to position [88, 0]
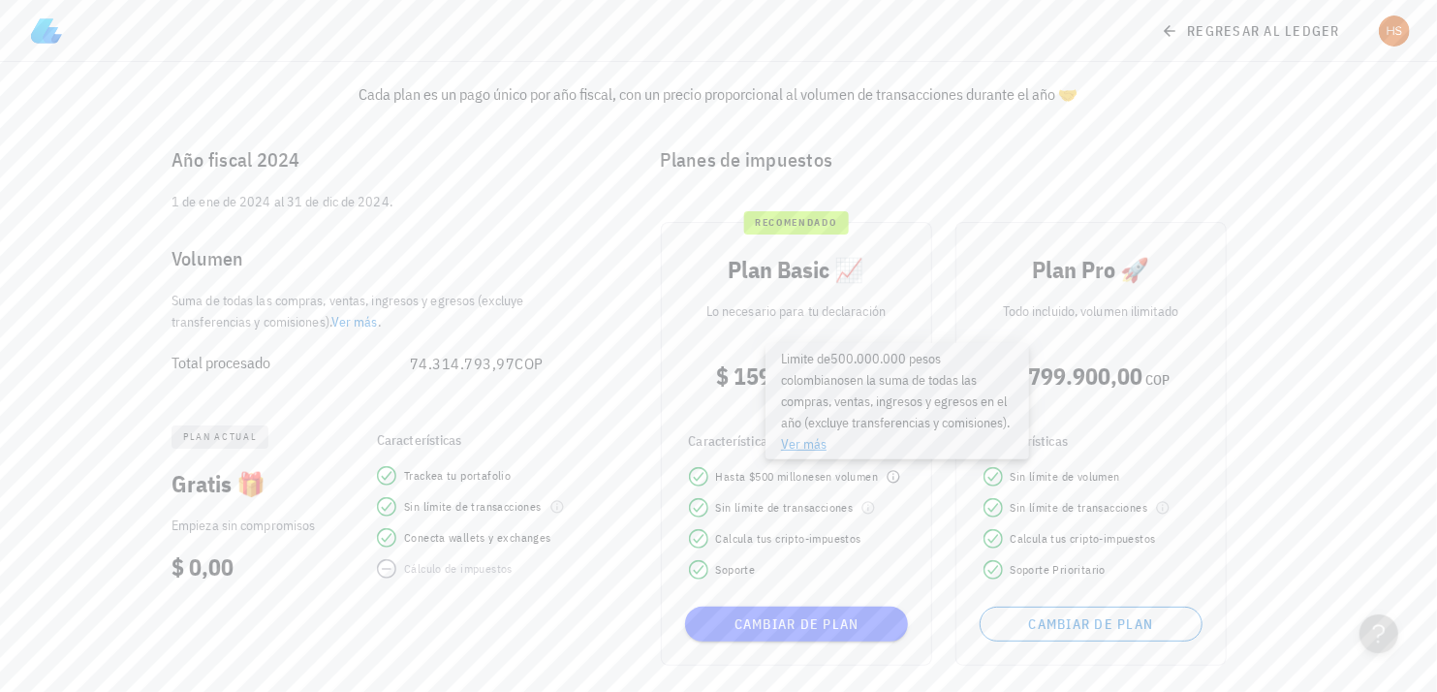
click at [895, 471] on icon at bounding box center [894, 477] width 16 height 16
click at [932, 172] on div "Planes de impuestos" at bounding box center [963, 160] width 637 height 62
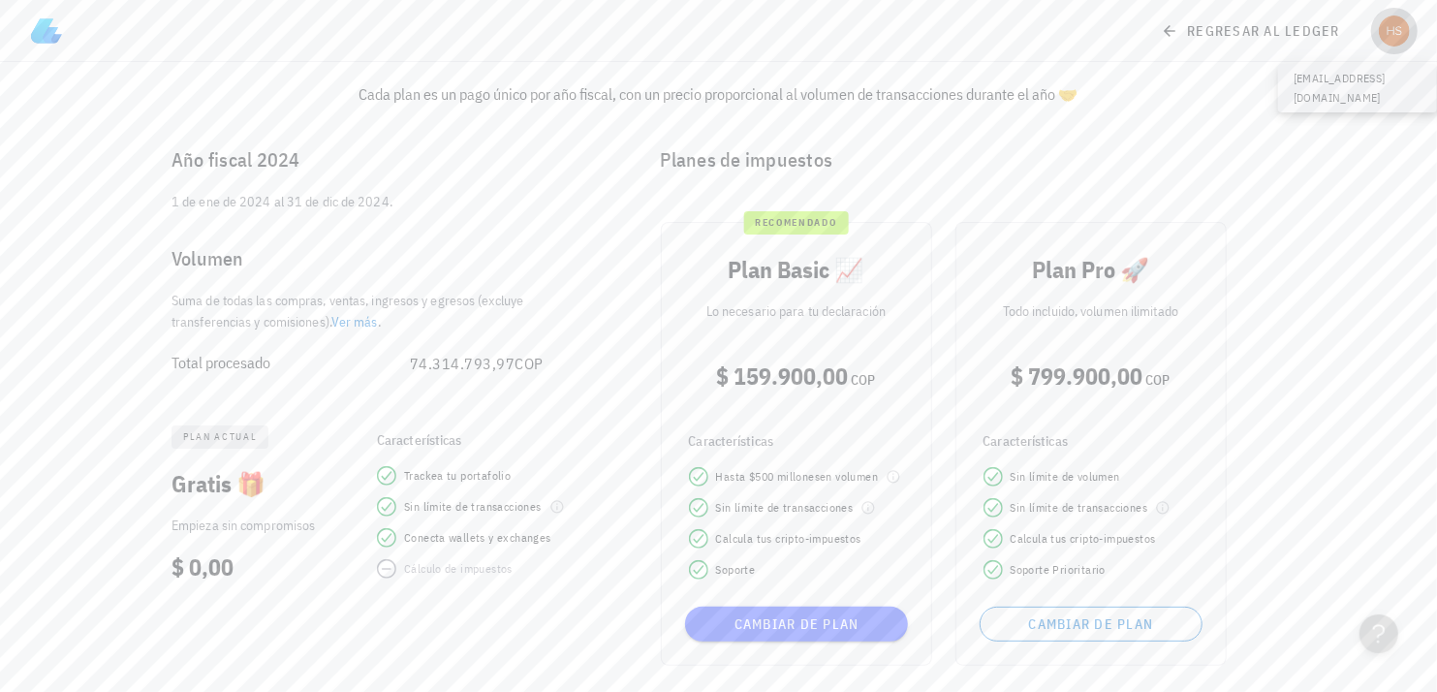
click at [1396, 20] on div "avatar" at bounding box center [1394, 31] width 31 height 31
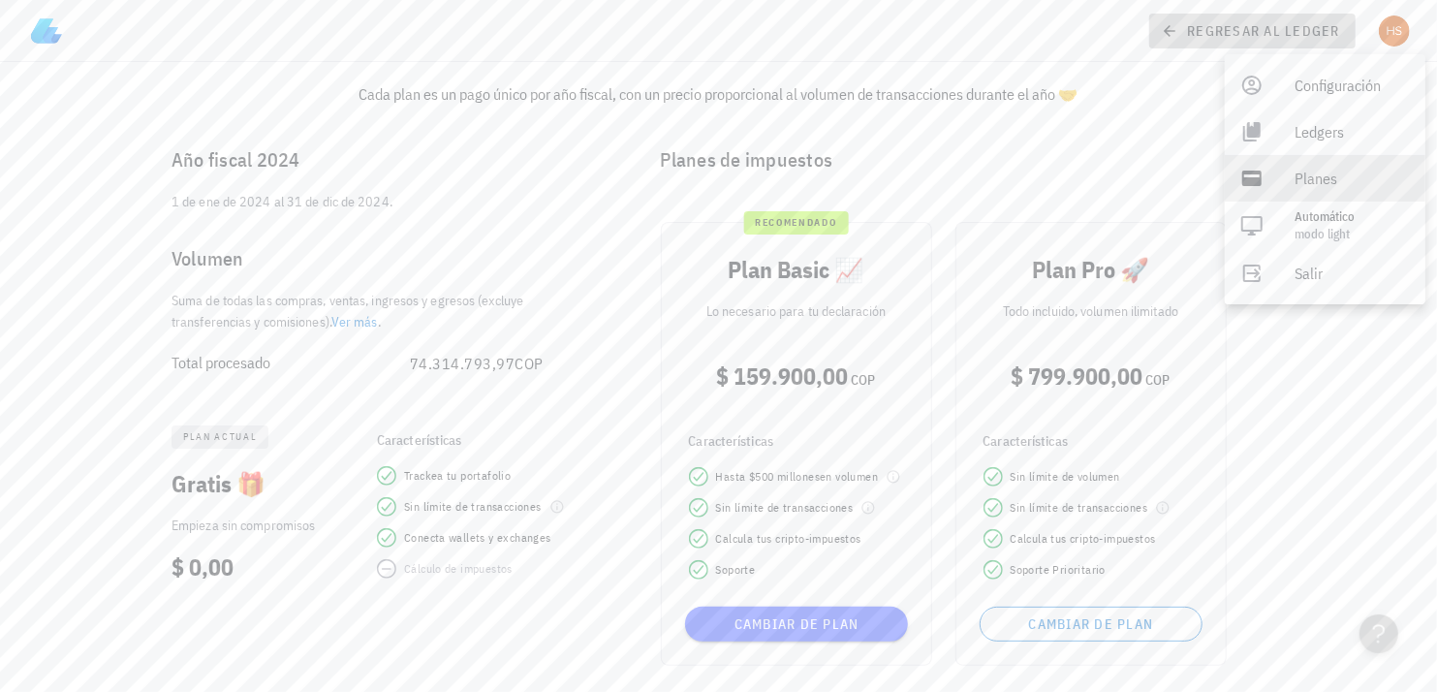
click at [1171, 32] on icon at bounding box center [1169, 30] width 17 height 23
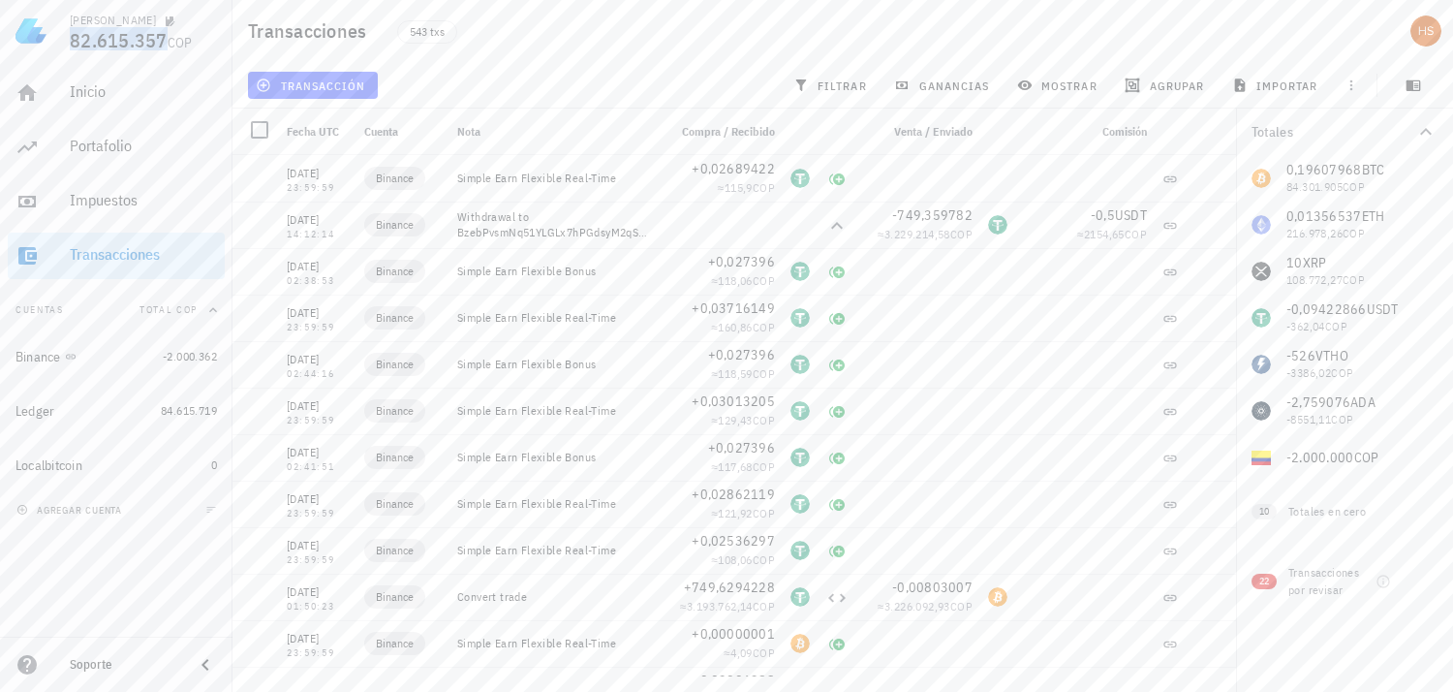
click at [130, 42] on span "82.615.357" at bounding box center [119, 40] width 98 height 26
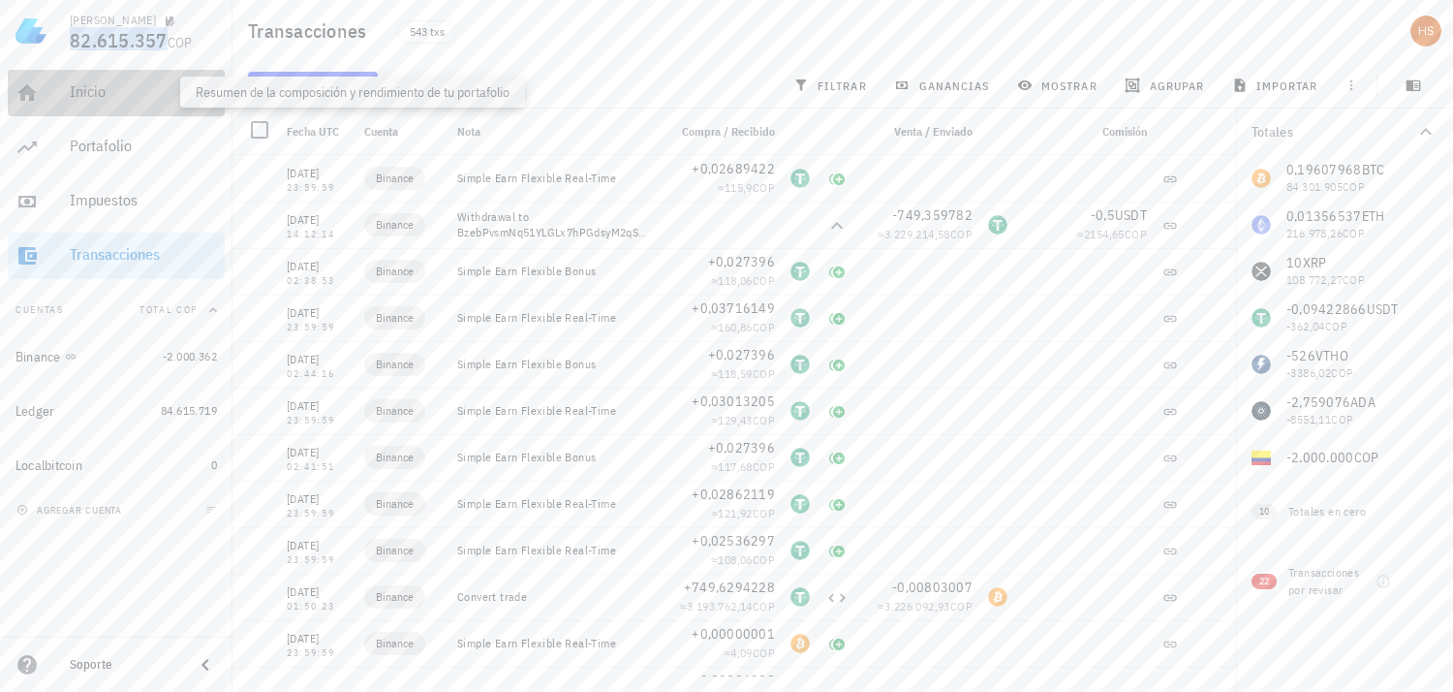
click at [83, 95] on div "Inicio" at bounding box center [143, 91] width 147 height 18
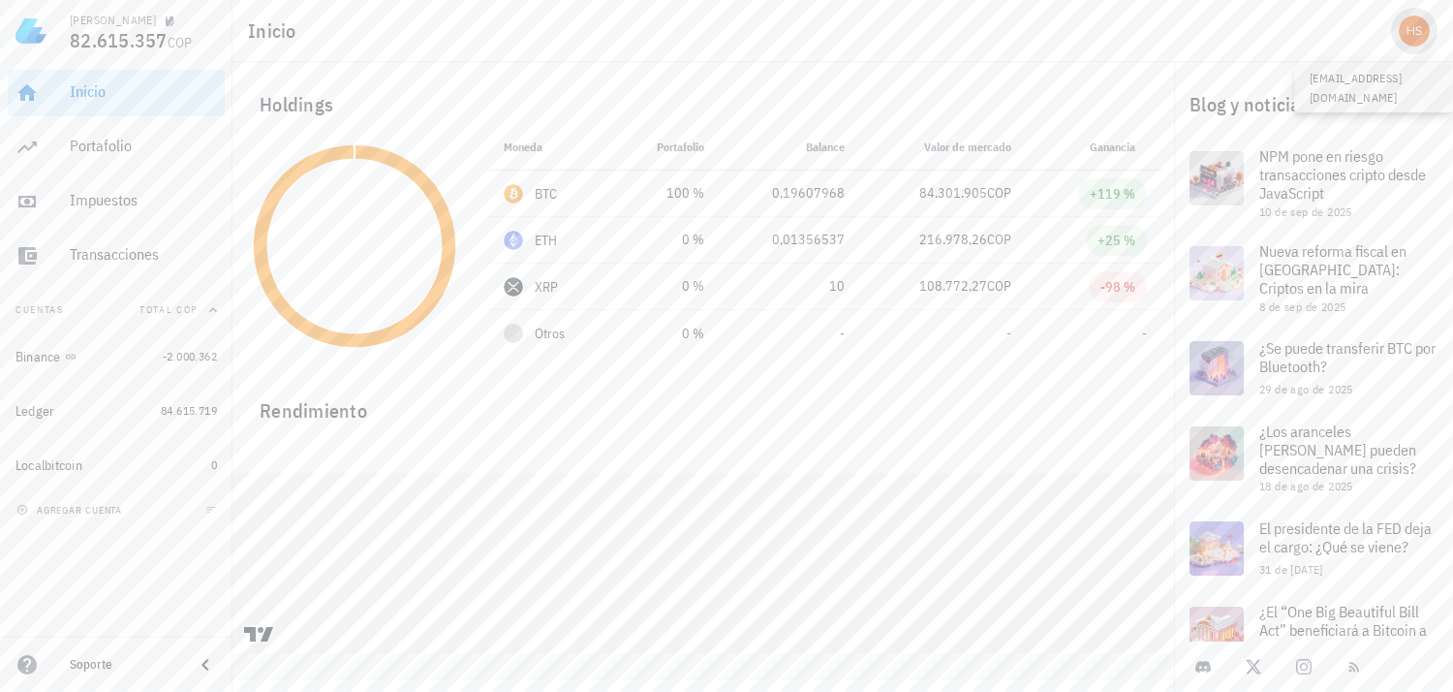
click at [1410, 26] on div "avatar" at bounding box center [1414, 31] width 31 height 31
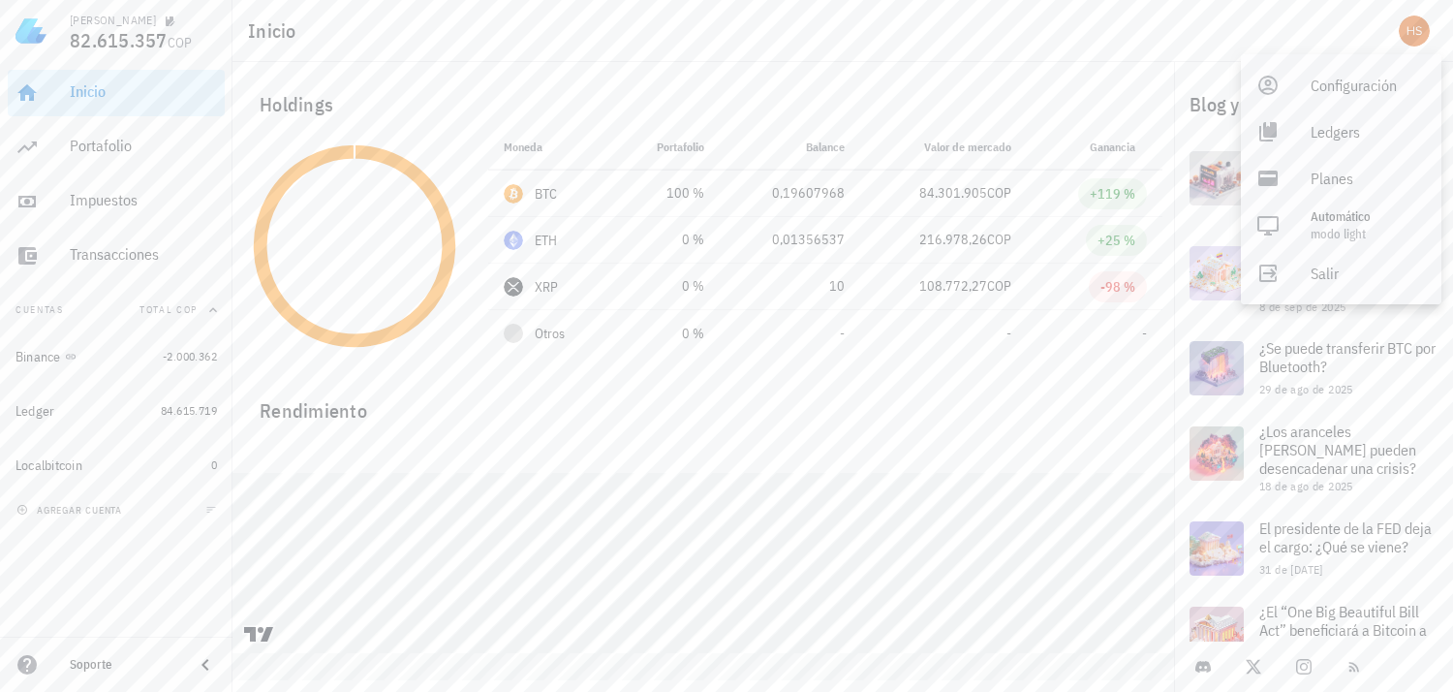
click at [981, 428] on div at bounding box center [704, 449] width 942 height 47
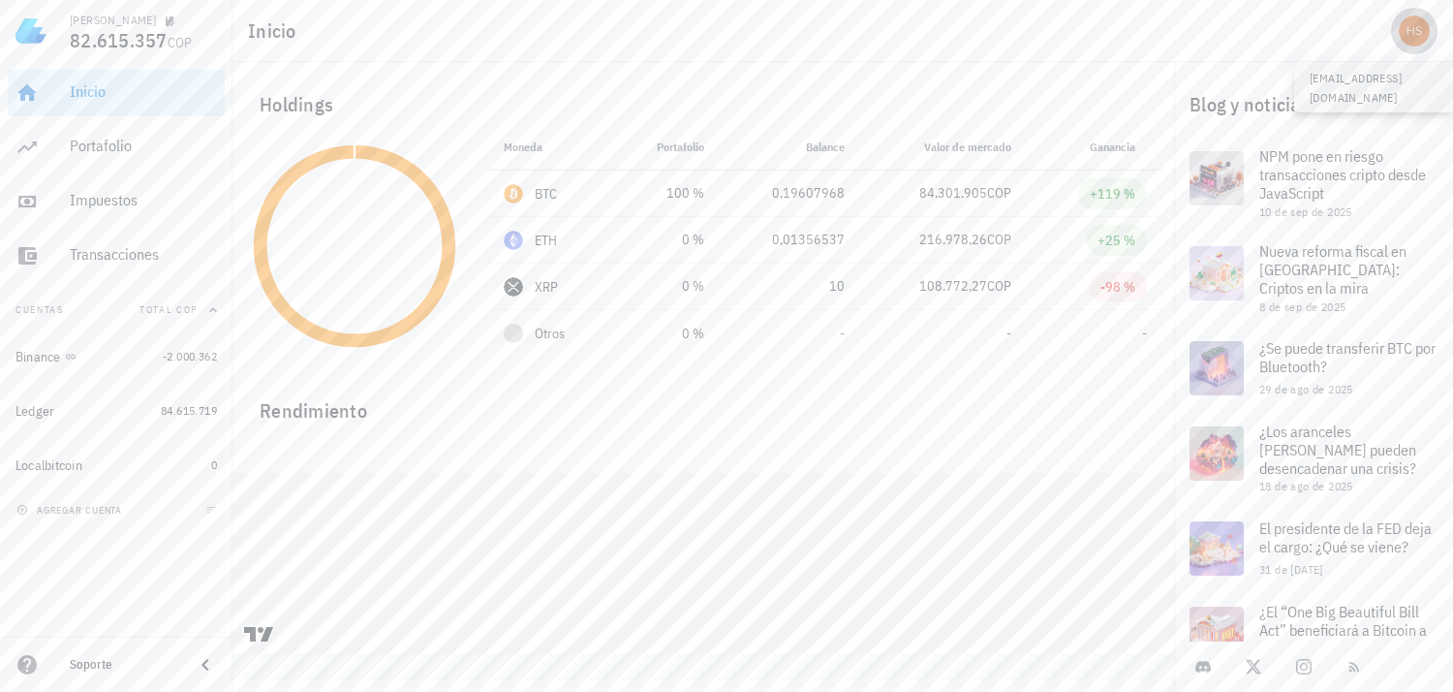
click at [1415, 27] on div "avatar" at bounding box center [1414, 31] width 31 height 31
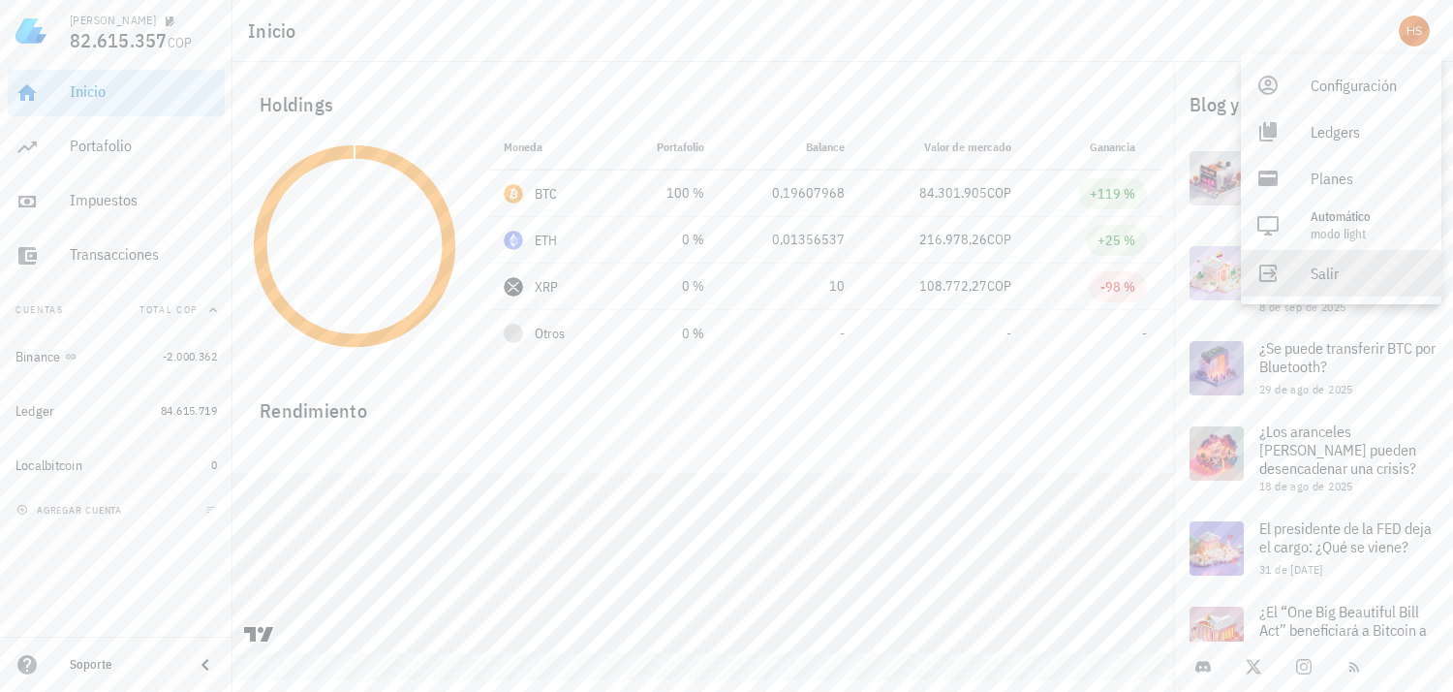
click at [1328, 265] on div "Salir" at bounding box center [1368, 273] width 115 height 39
